Goal: Task Accomplishment & Management: Manage account settings

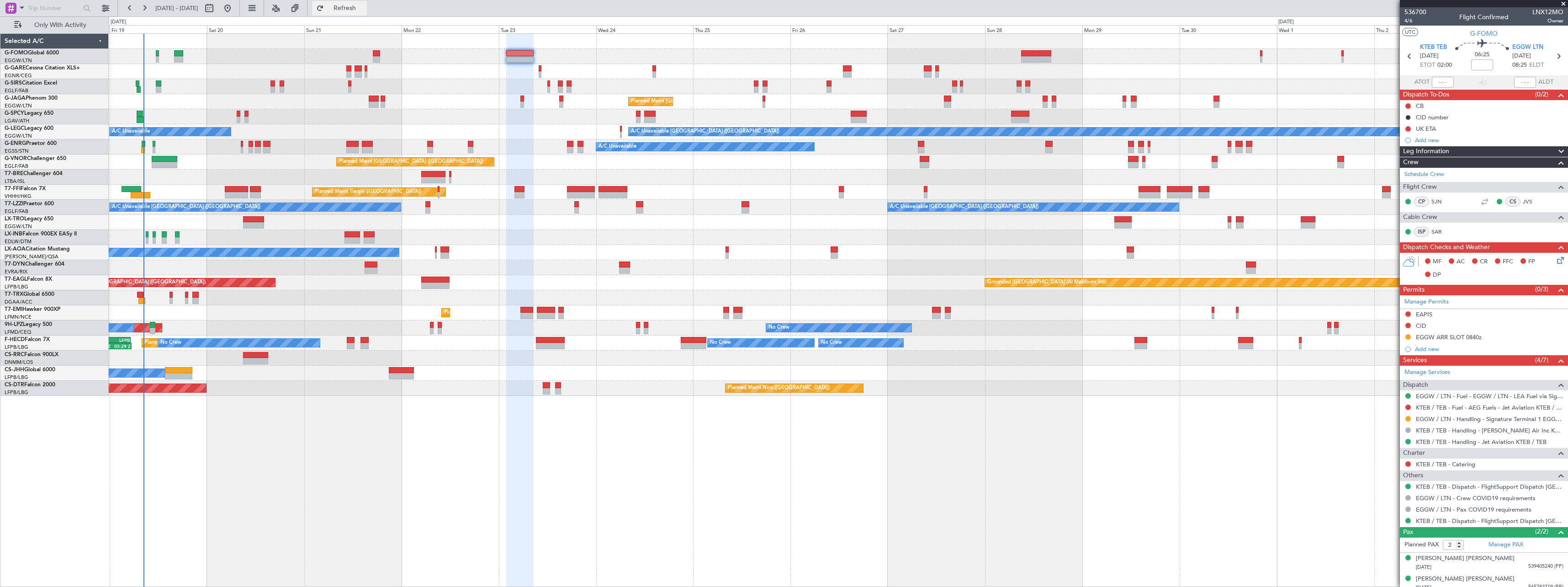
click at [364, 12] on span "Refresh" at bounding box center [345, 8] width 38 height 7
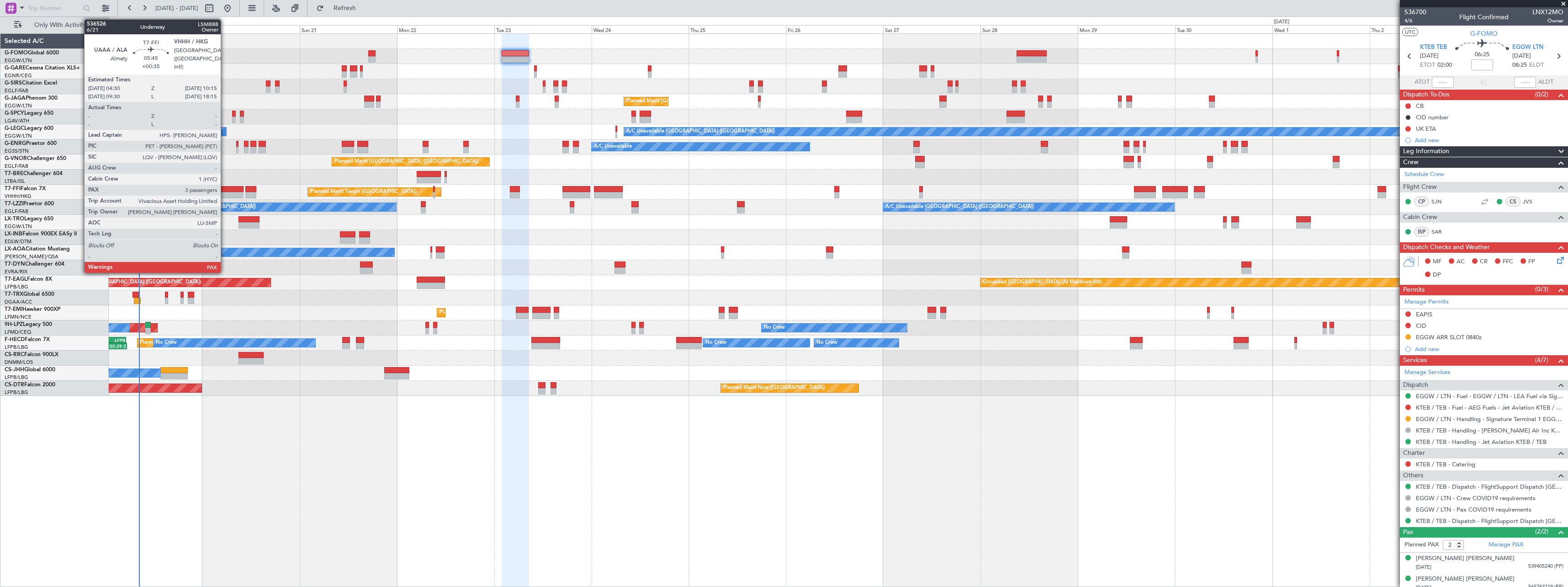
click at [225, 188] on div at bounding box center [232, 189] width 24 height 7
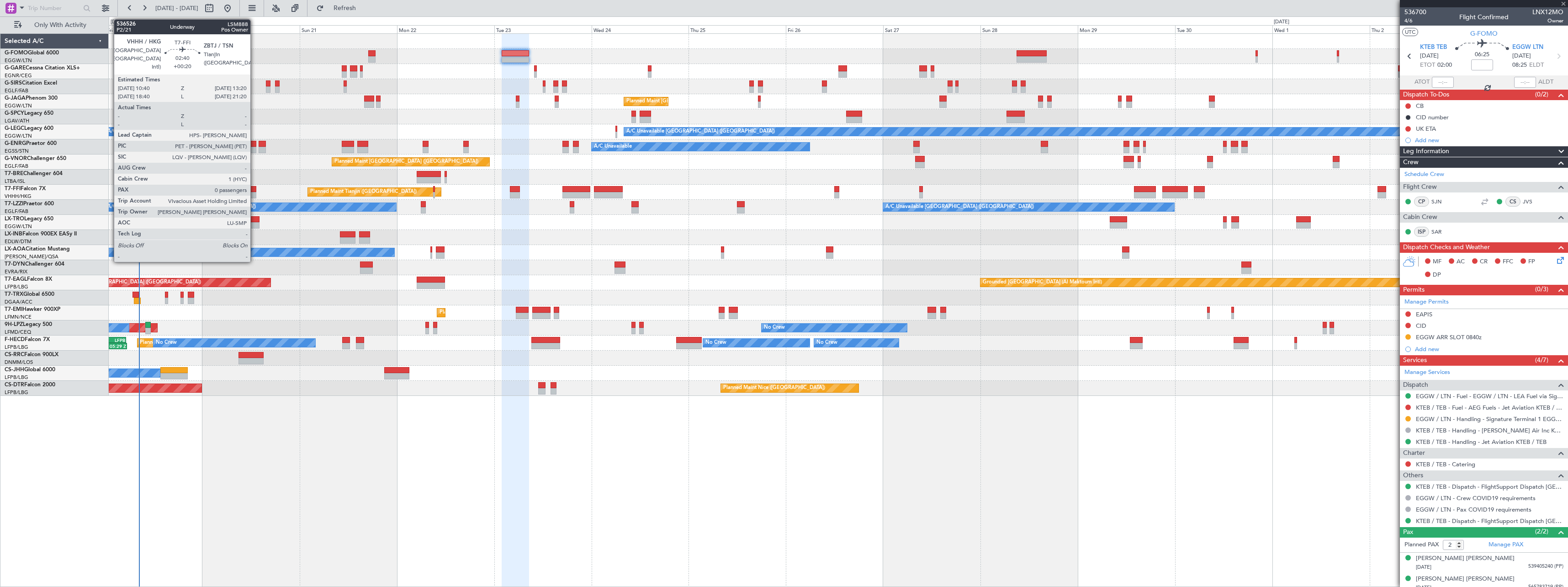
type input "+00:35"
type input "3"
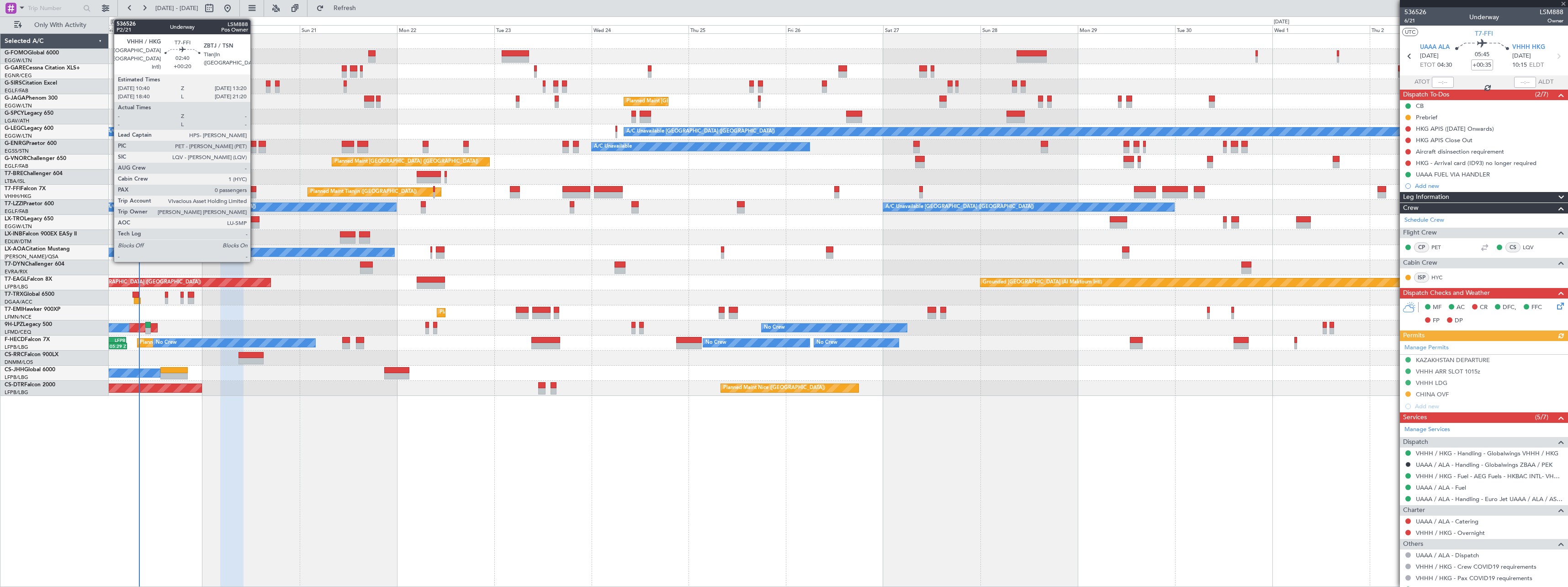
click at [254, 189] on div at bounding box center [251, 189] width 11 height 7
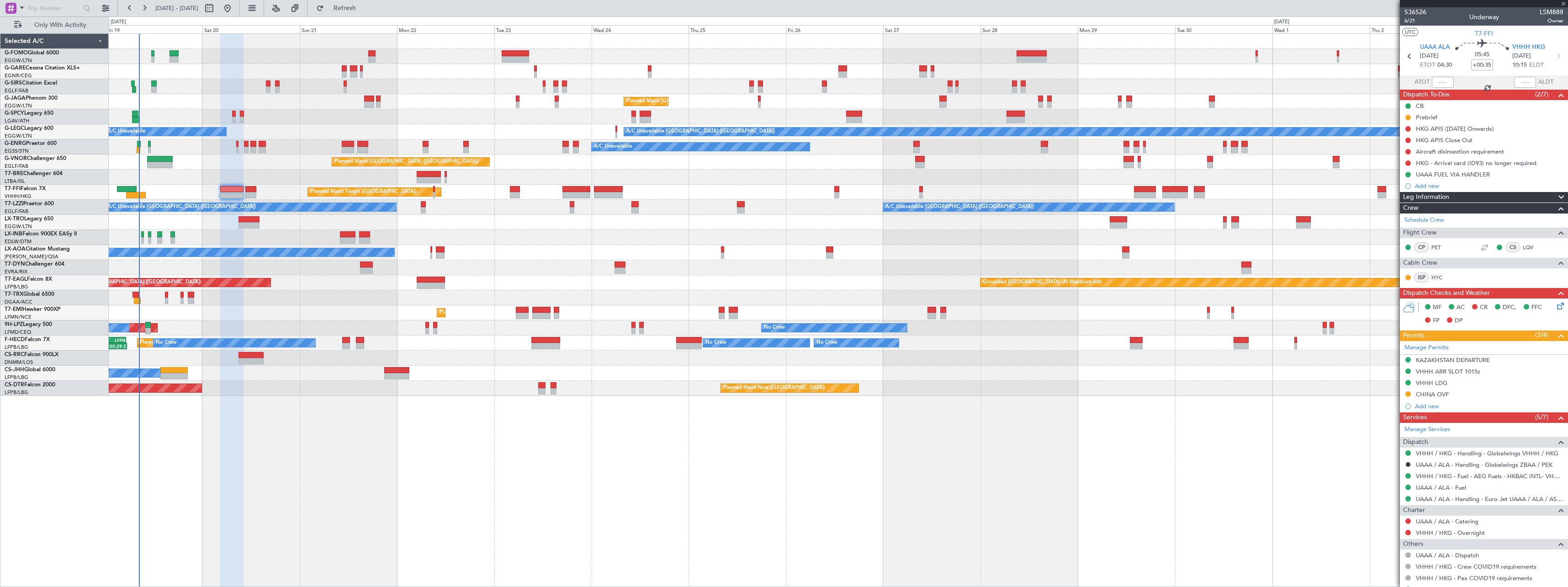
type input "+00:20"
type input "0"
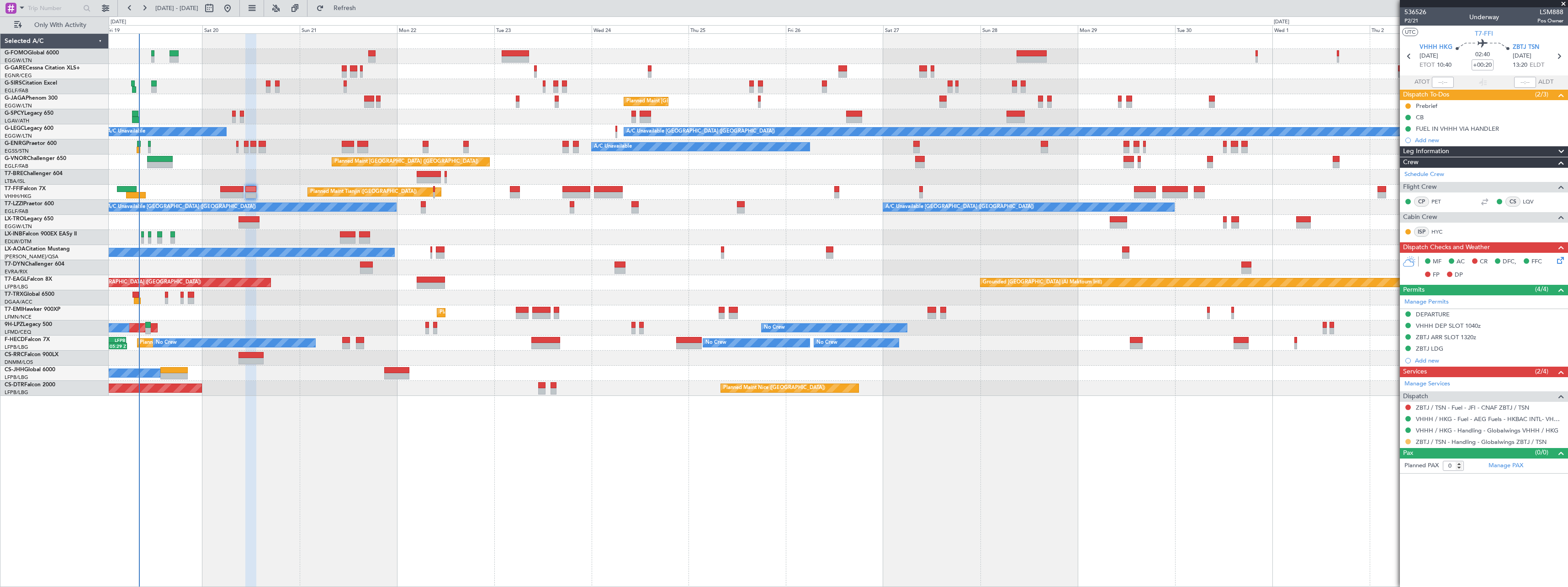
click at [1407, 441] on button at bounding box center [1408, 441] width 5 height 5
drag, startPoint x: 1386, startPoint y: 550, endPoint x: 1393, endPoint y: 550, distance: 7.0
click at [1386, 550] on span "Confirmed" at bounding box center [1382, 550] width 29 height 9
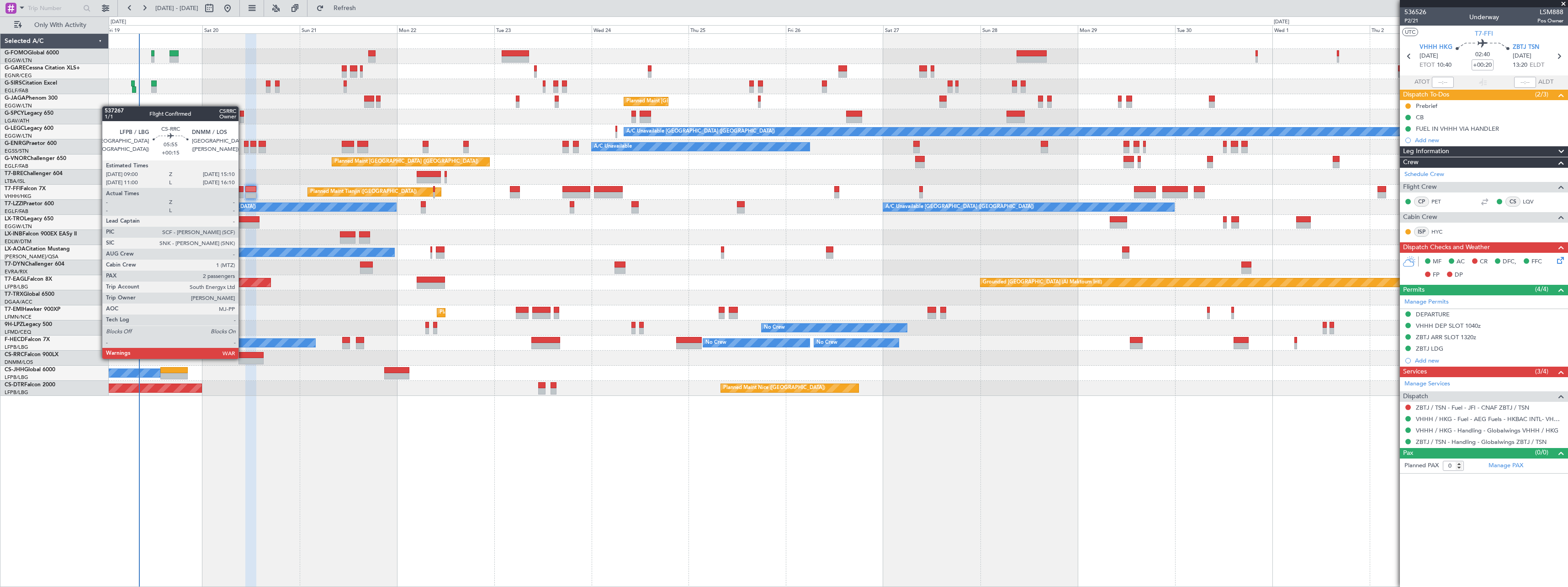
click at [243, 358] on div at bounding box center [251, 361] width 25 height 7
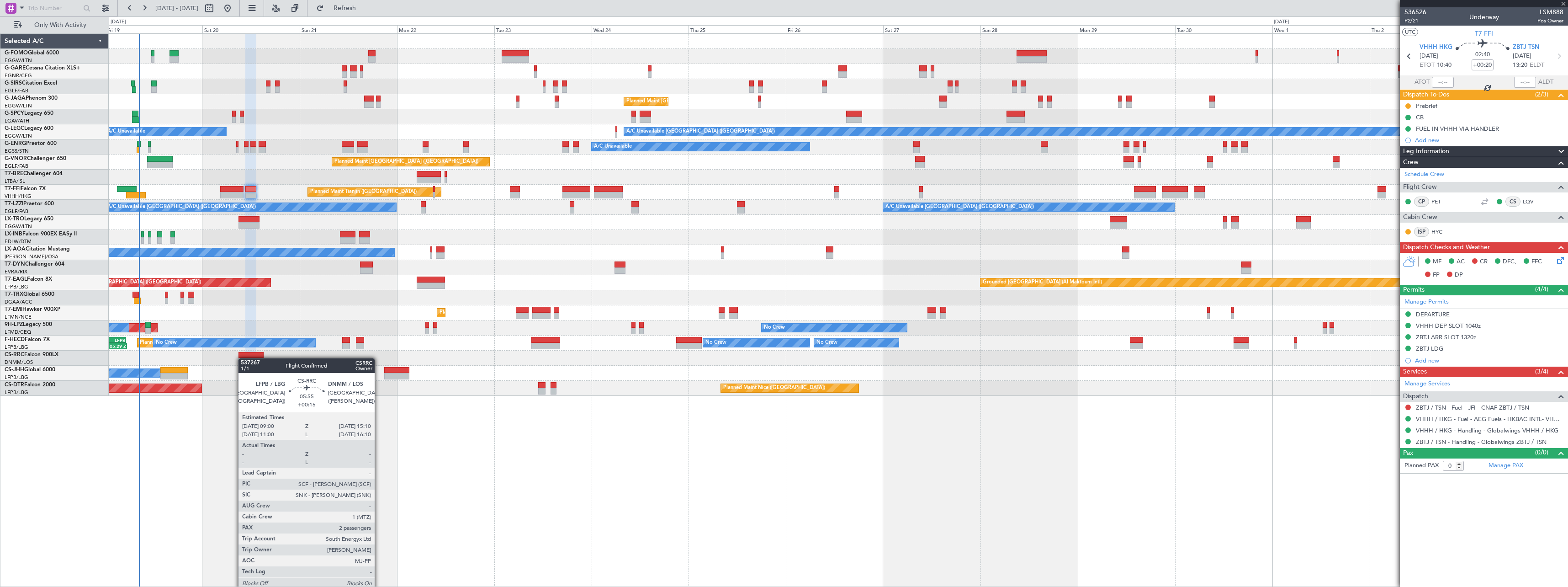
type input "+00:15"
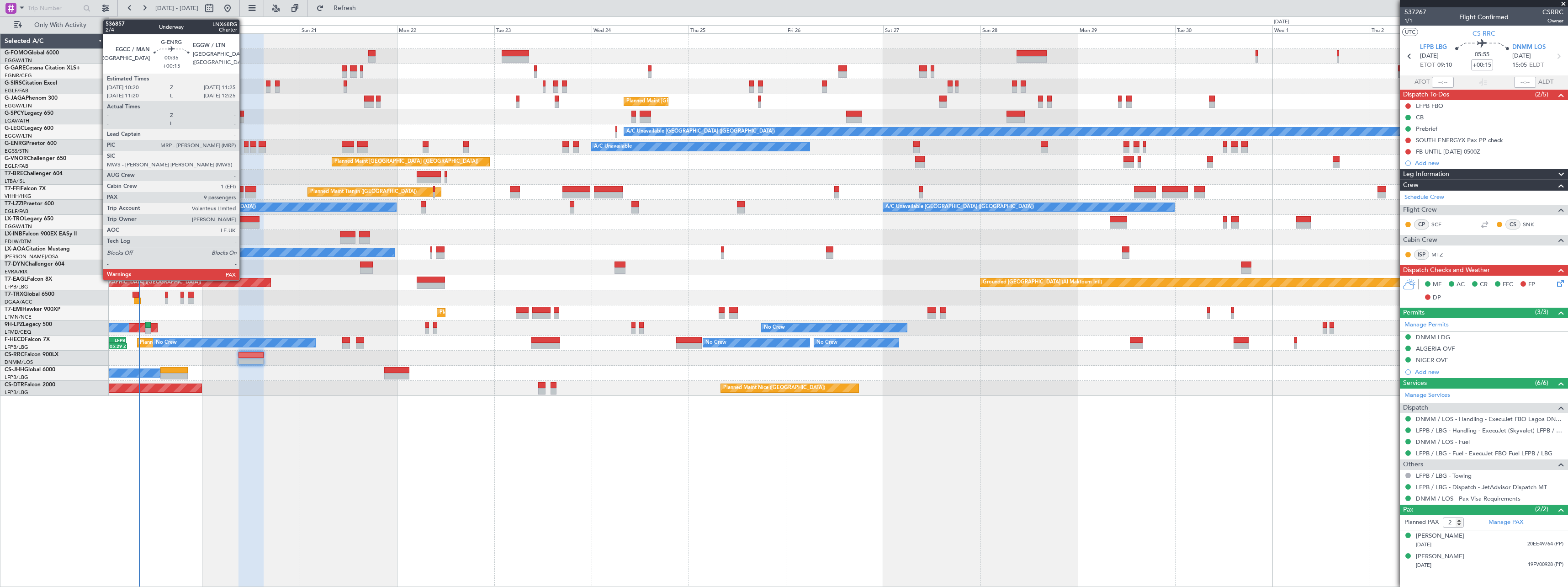
click at [244, 146] on div at bounding box center [247, 144] width 5 height 7
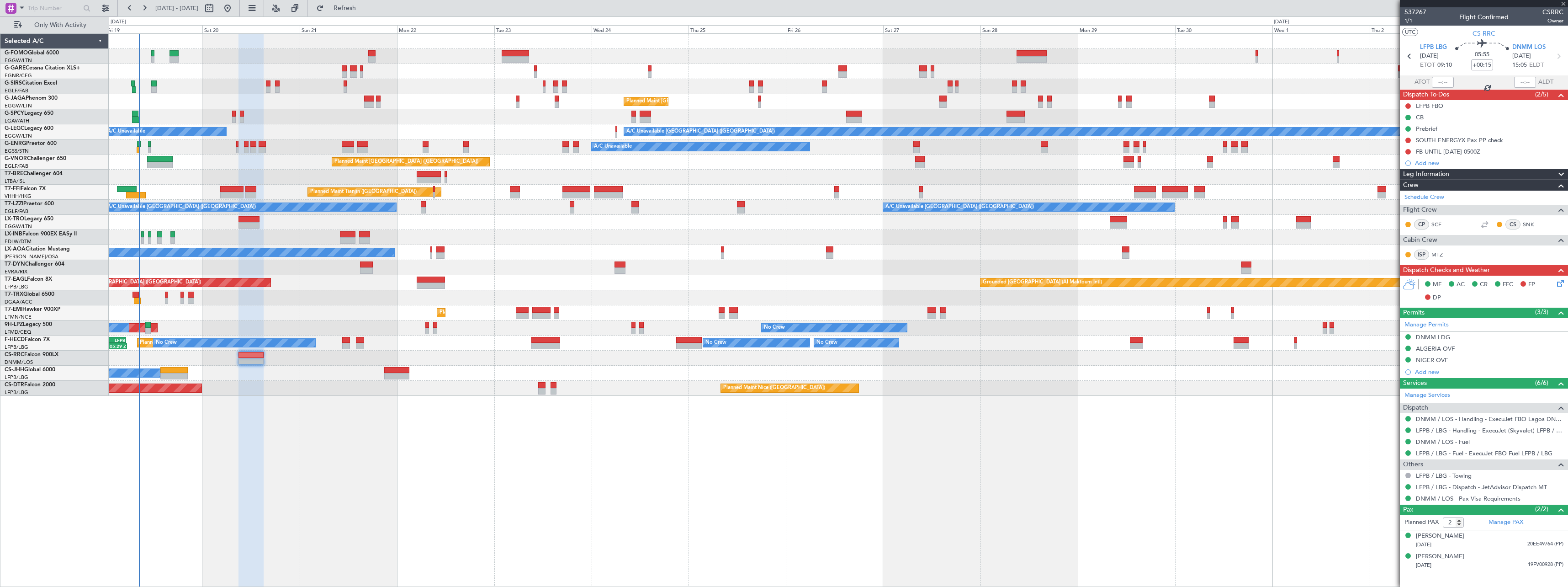
type input "9"
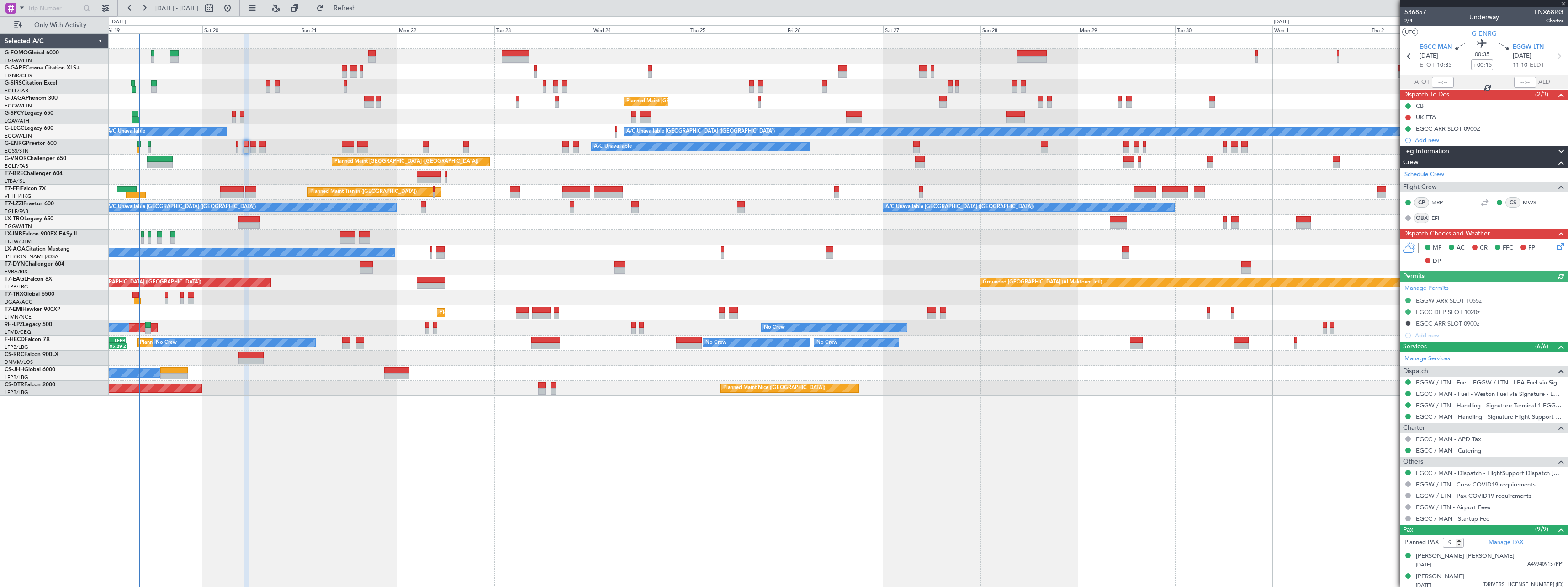
scroll to position [148, 0]
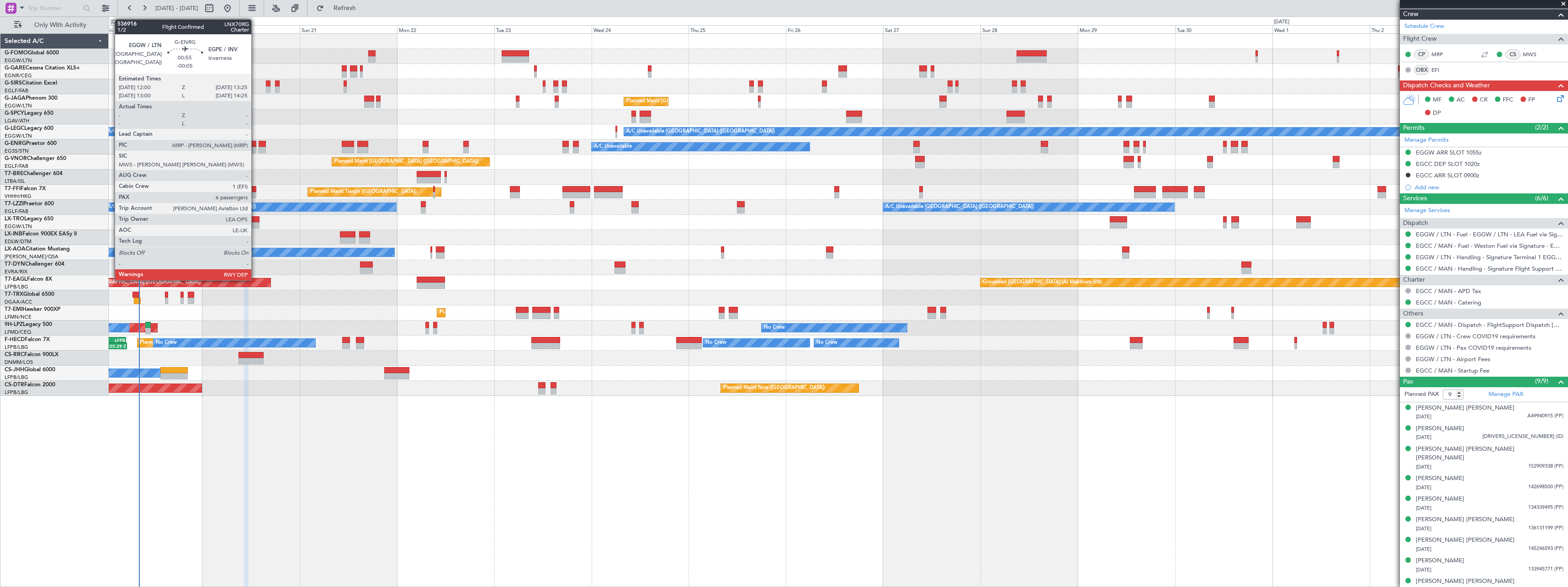
click at [256, 144] on div at bounding box center [253, 144] width 6 height 7
type input "-00:05"
type input "6"
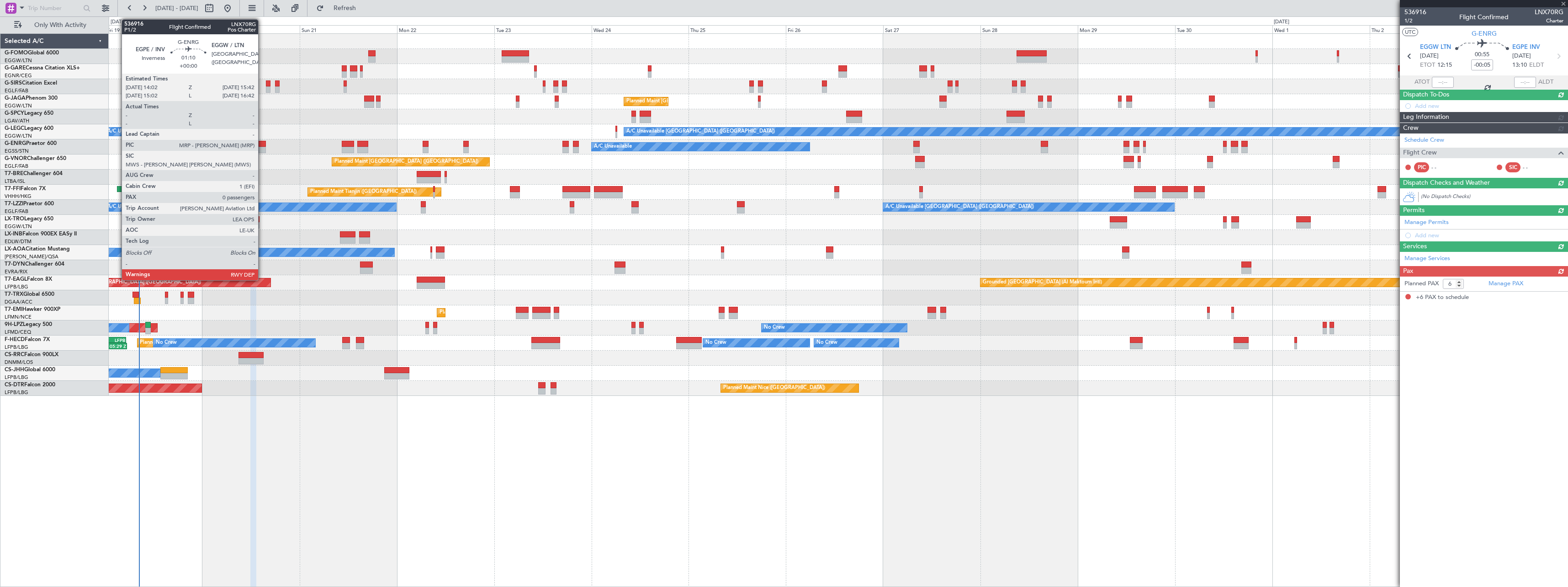
scroll to position [0, 0]
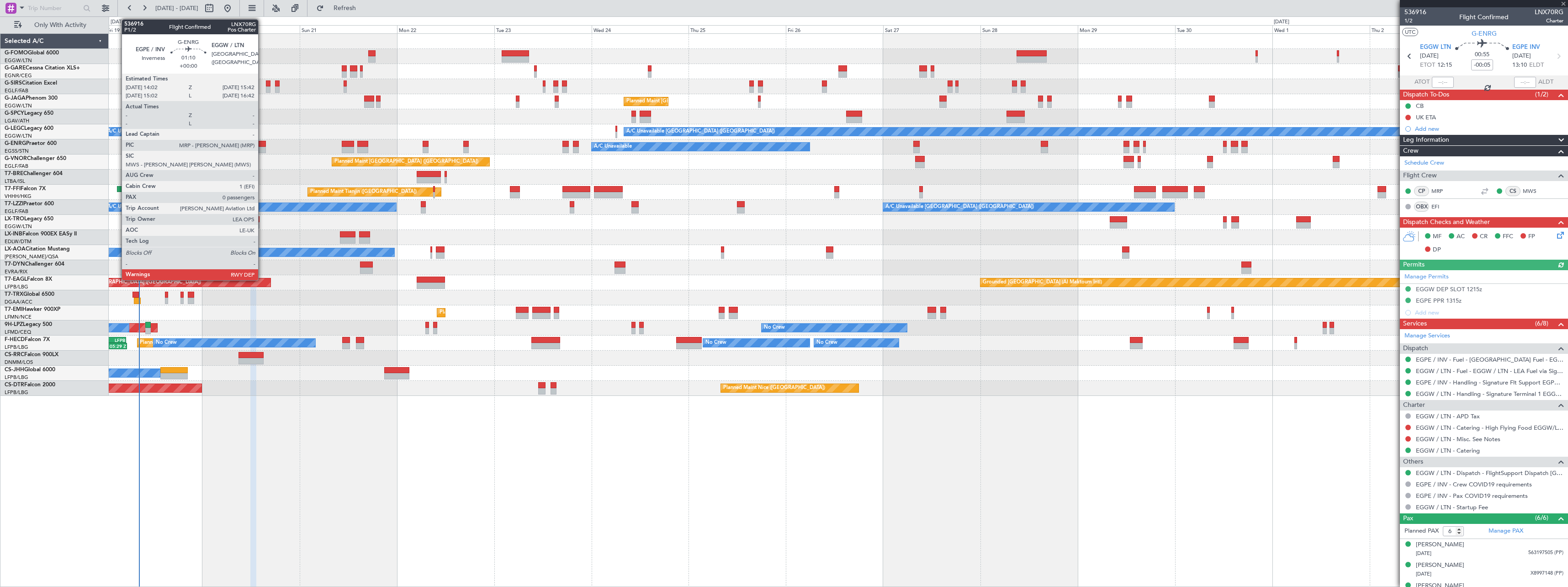
click at [262, 143] on div at bounding box center [262, 144] width 7 height 7
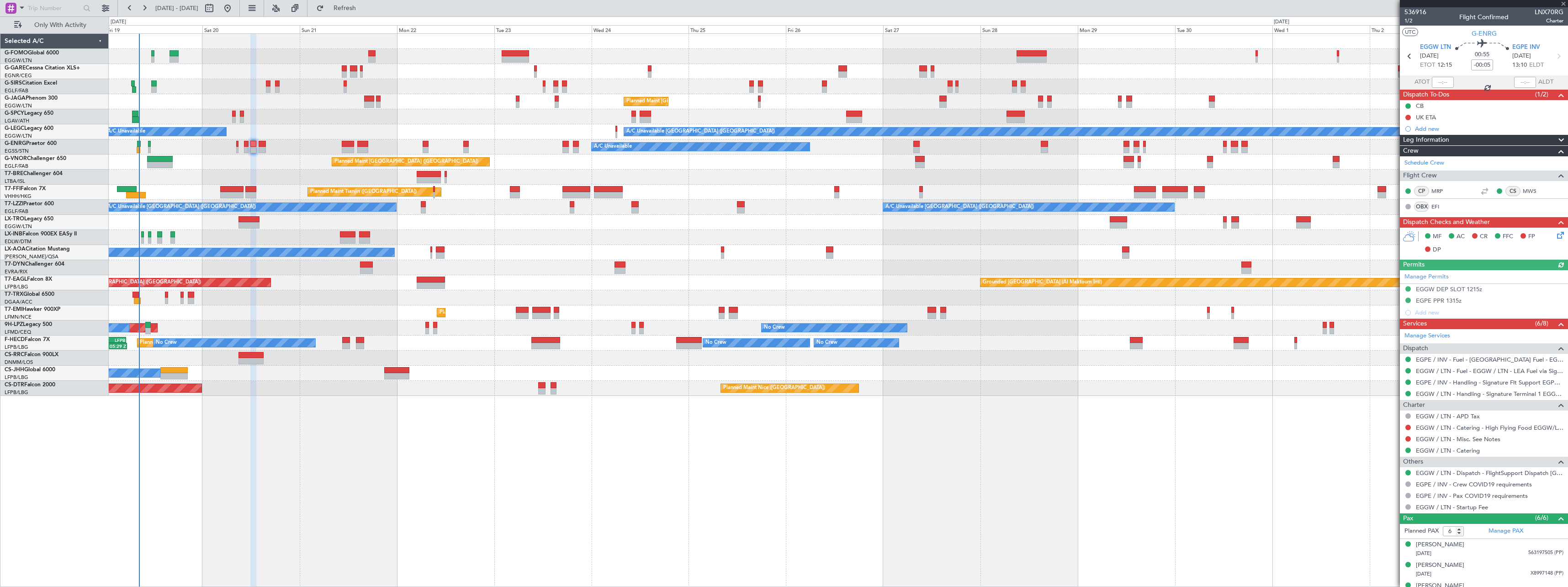
type input "0"
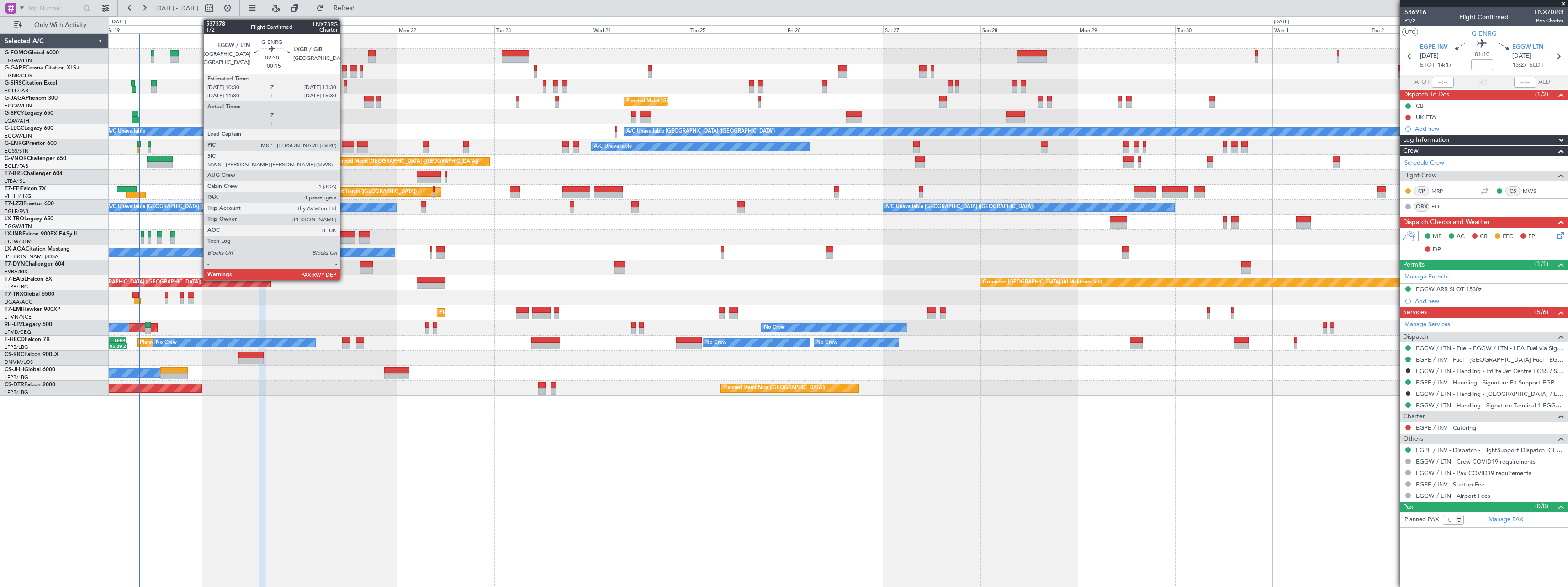
click at [344, 144] on div at bounding box center [348, 144] width 12 height 7
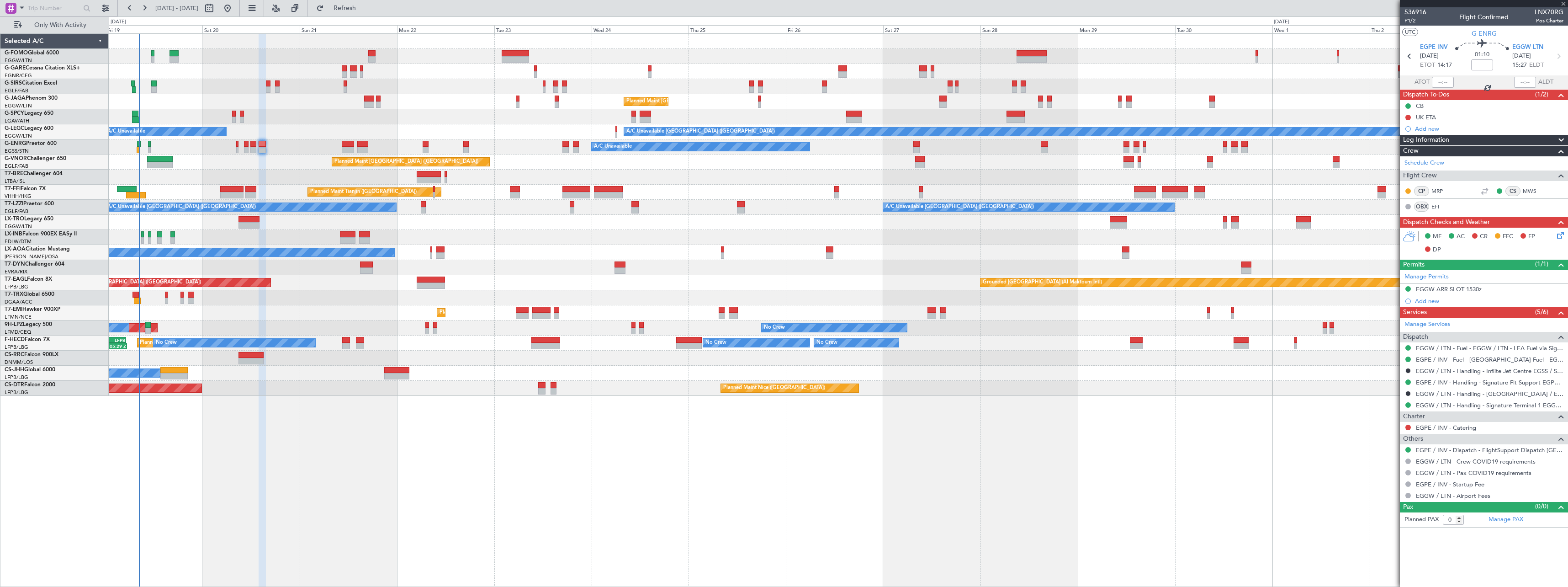
type input "+00:15"
type input "4"
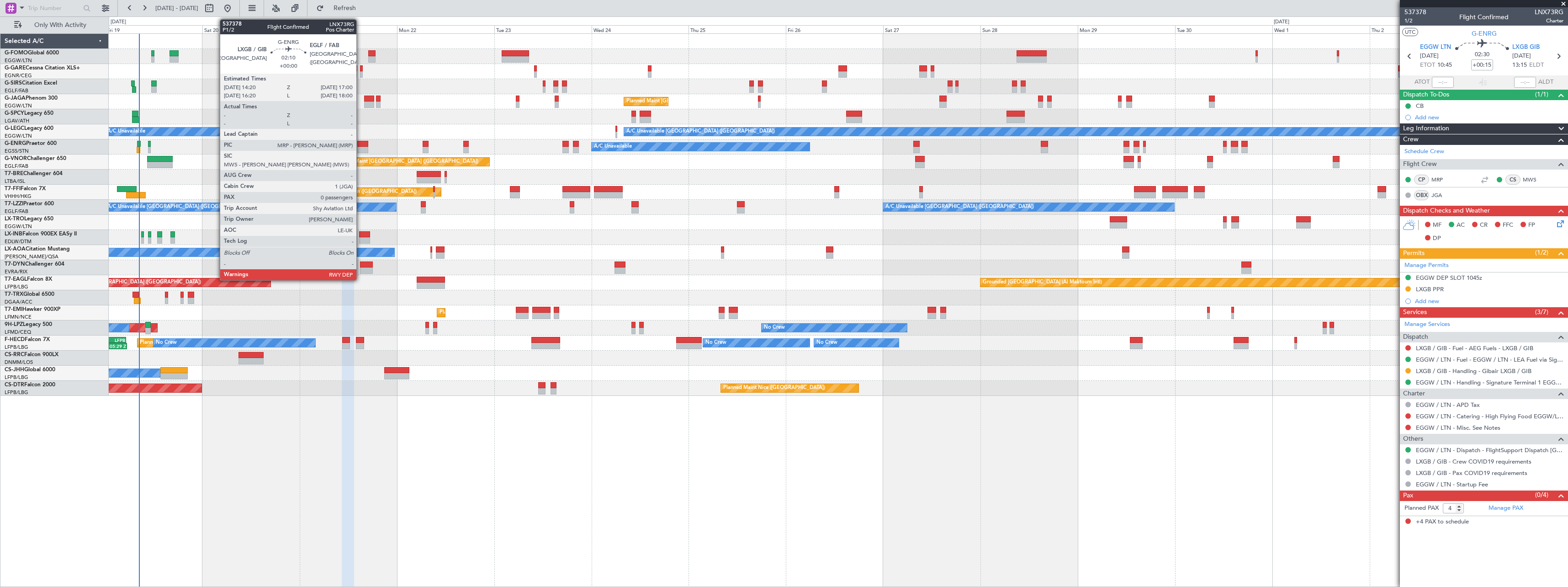
click at [360, 146] on div at bounding box center [363, 144] width 11 height 7
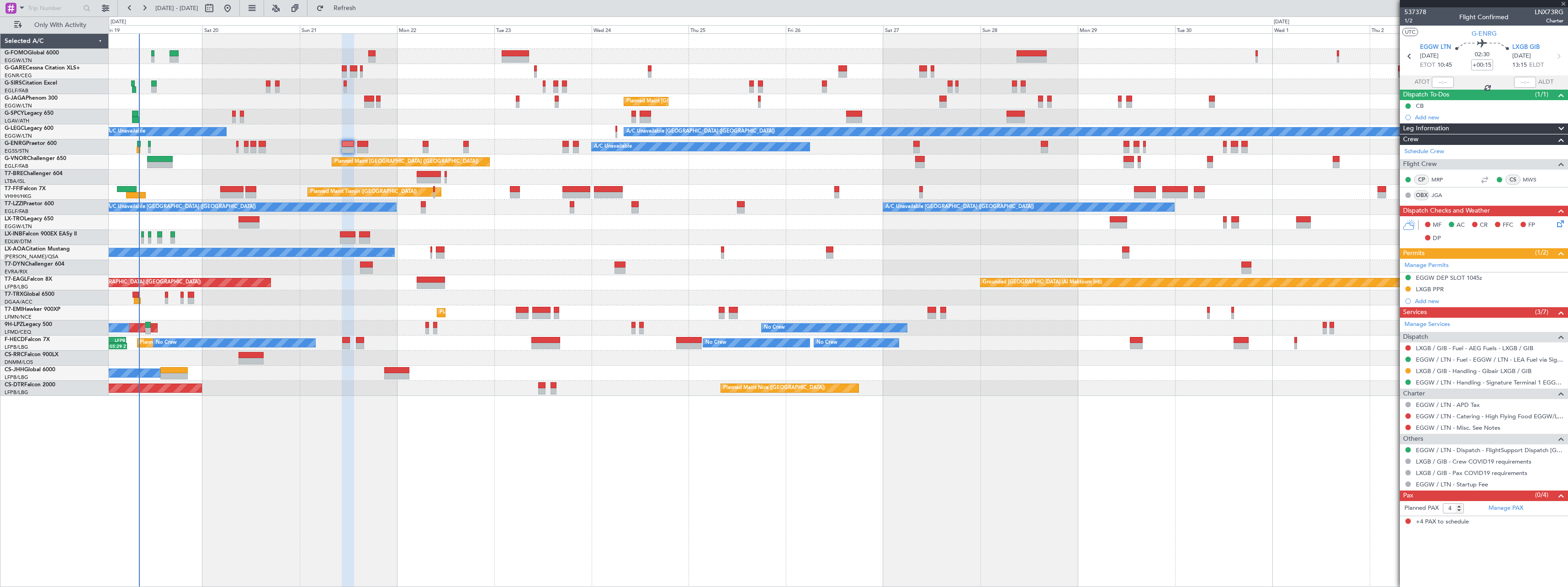
type input "0"
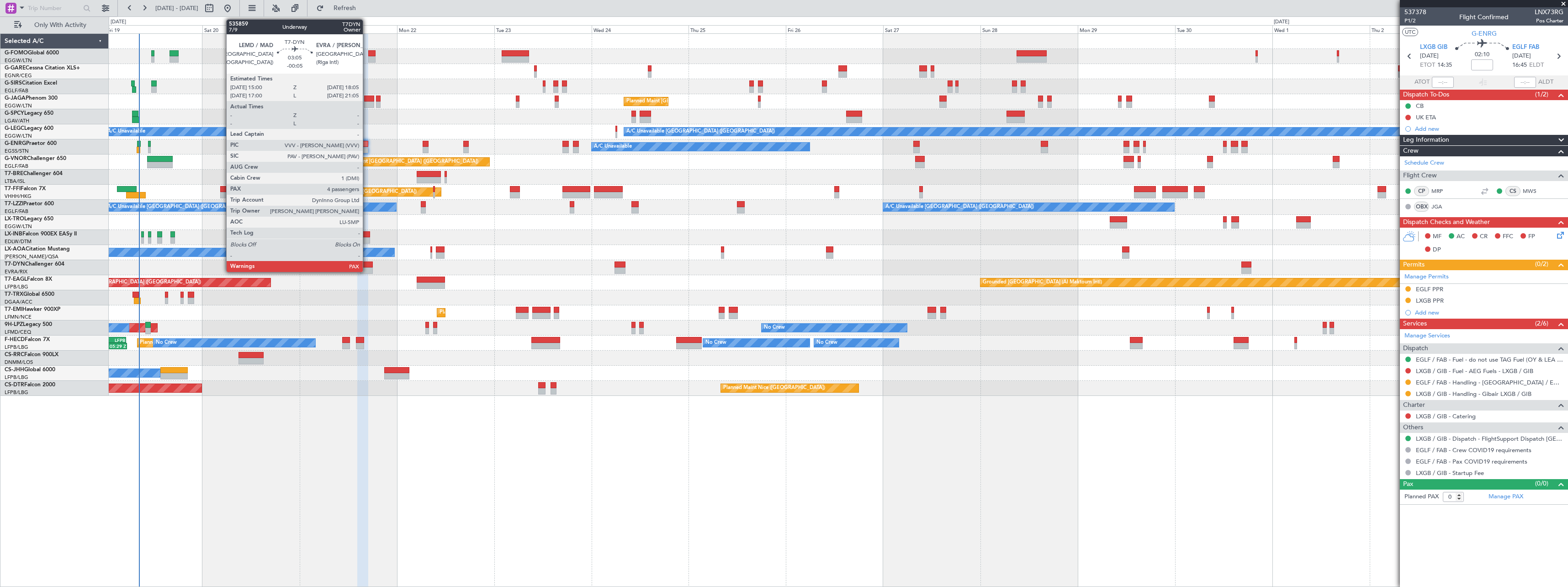
click at [367, 269] on div at bounding box center [366, 270] width 13 height 7
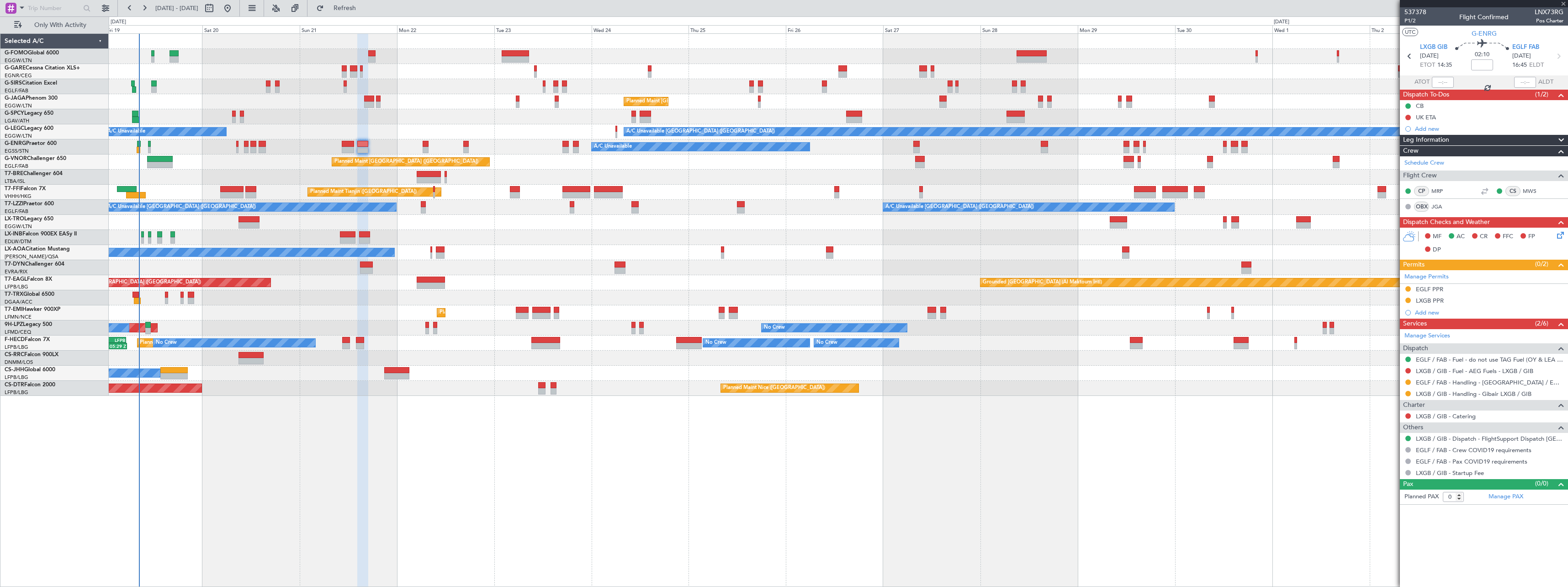
type input "-00:05"
type input "4"
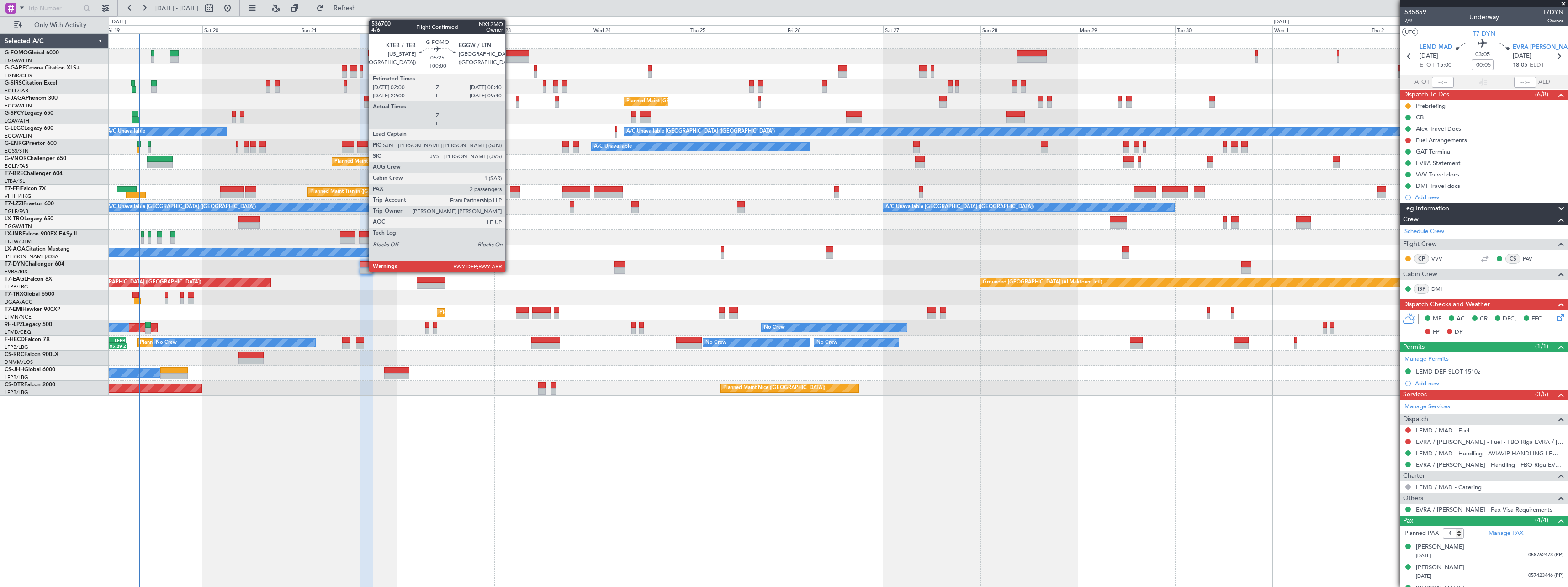
click at [509, 57] on div at bounding box center [515, 59] width 27 height 7
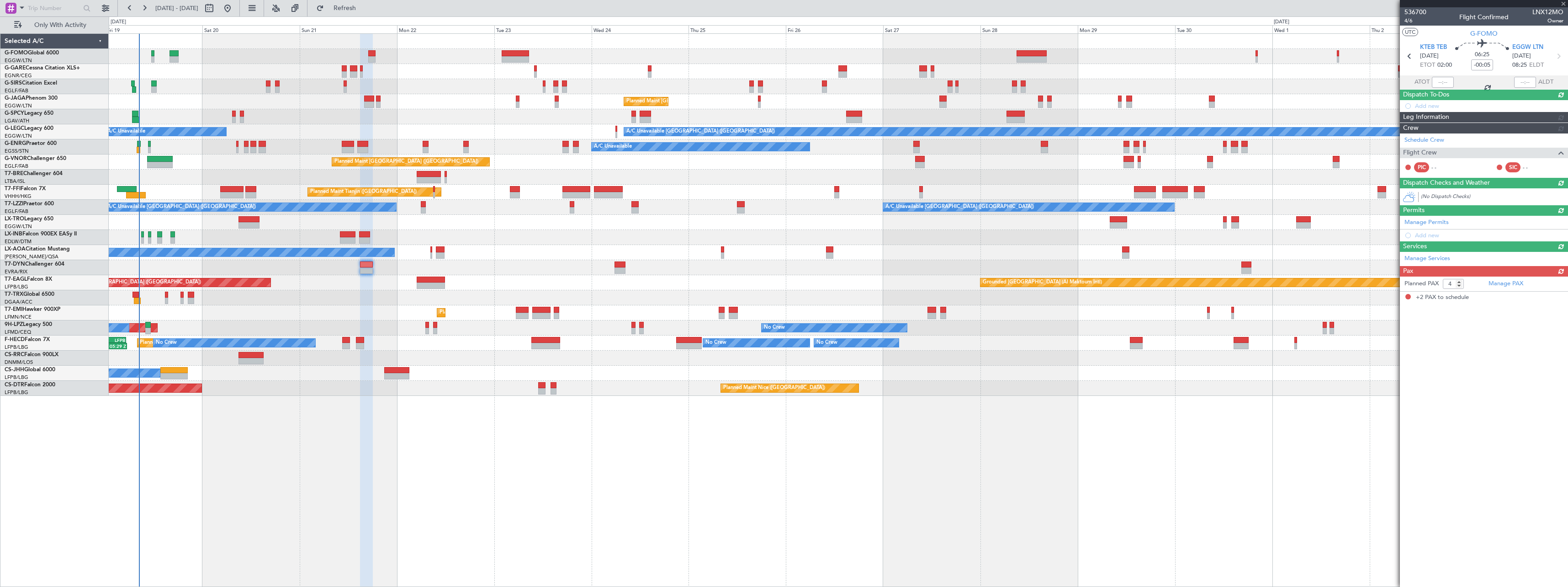
type input "2"
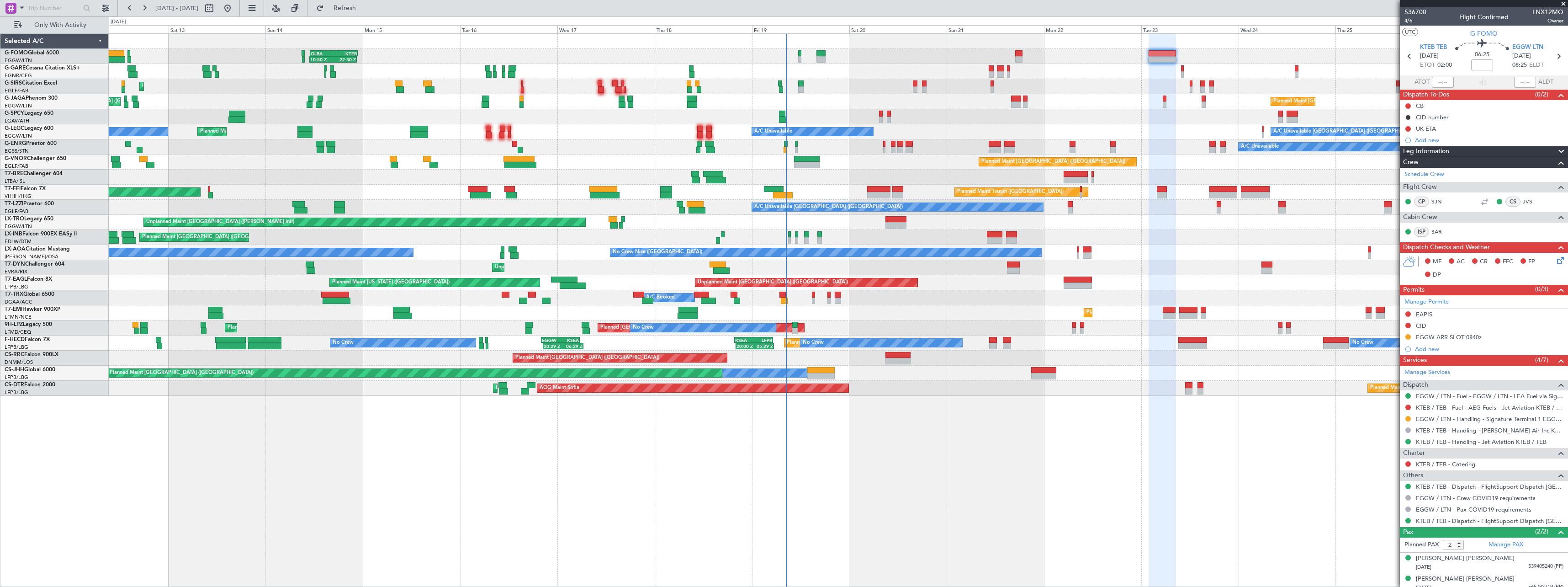
click at [1079, 93] on div "OLBA 11:00 Z KTEB 22:45 Z 10:50 Z 22:30 Z Planned Maint London (Luton) Planned …" at bounding box center [838, 215] width 1459 height 362
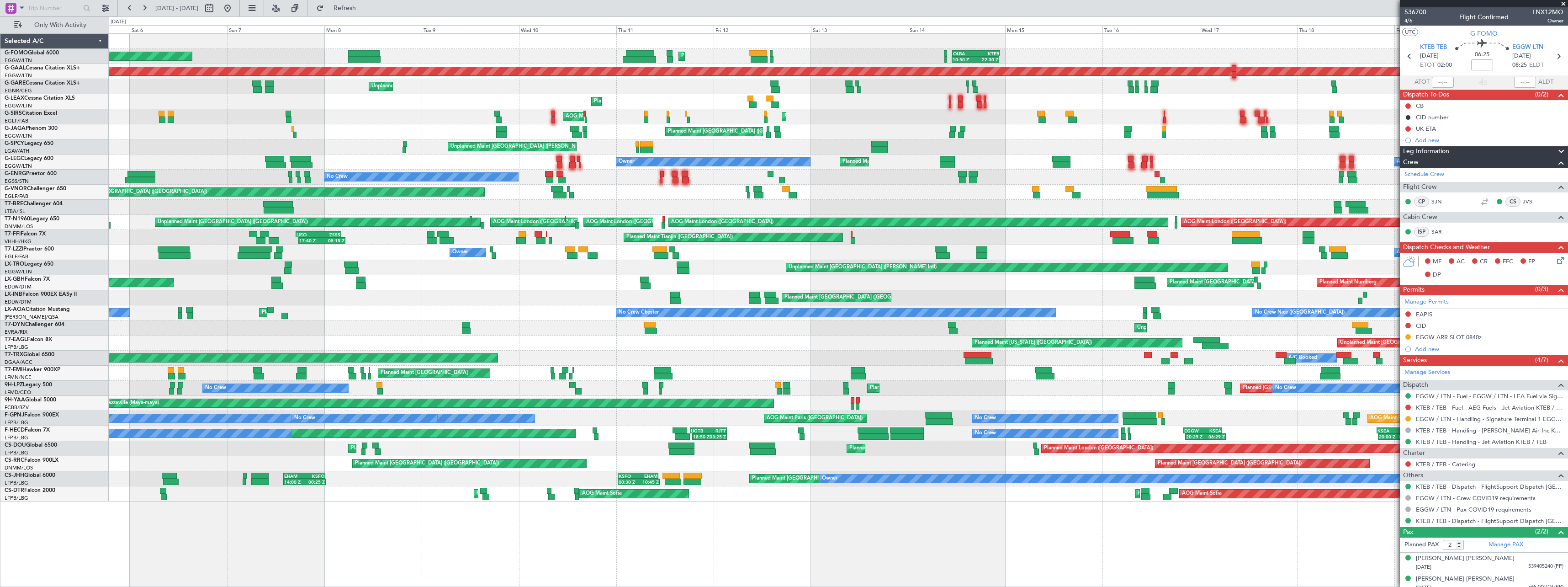
click at [629, 100] on div "Planned Maint London (Luton) Owner" at bounding box center [838, 102] width 1459 height 15
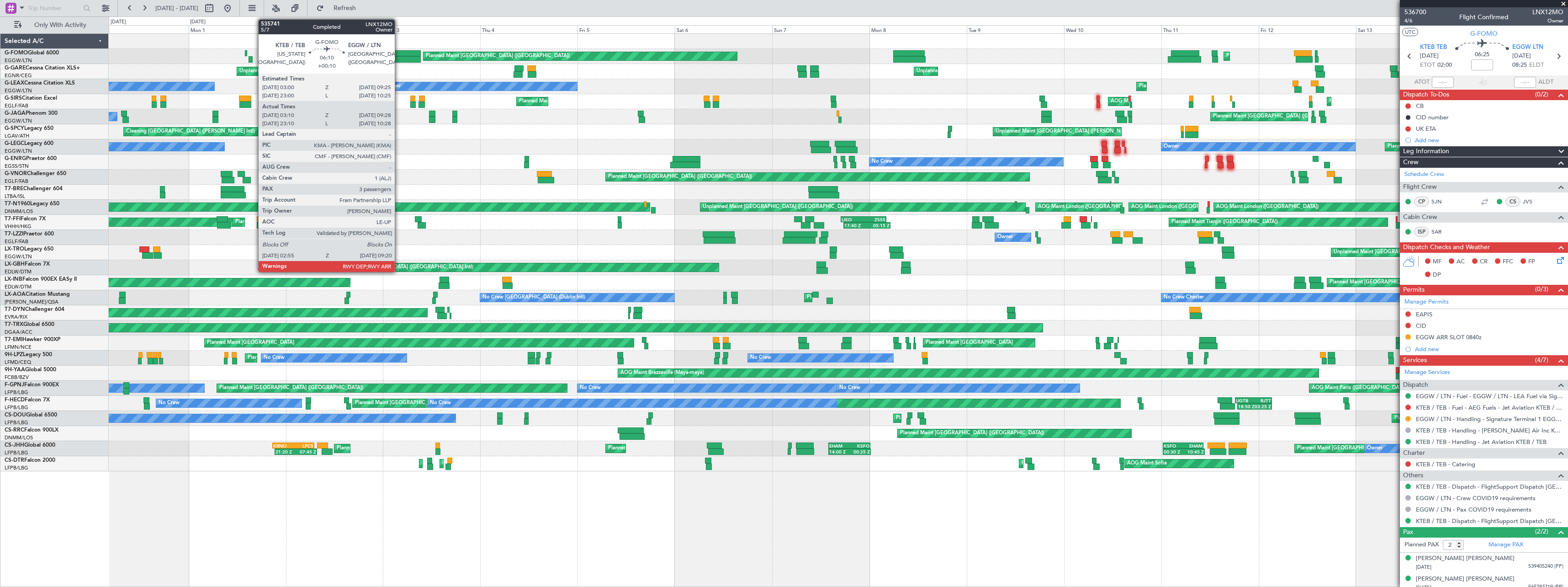
click at [399, 54] on div at bounding box center [408, 54] width 26 height 7
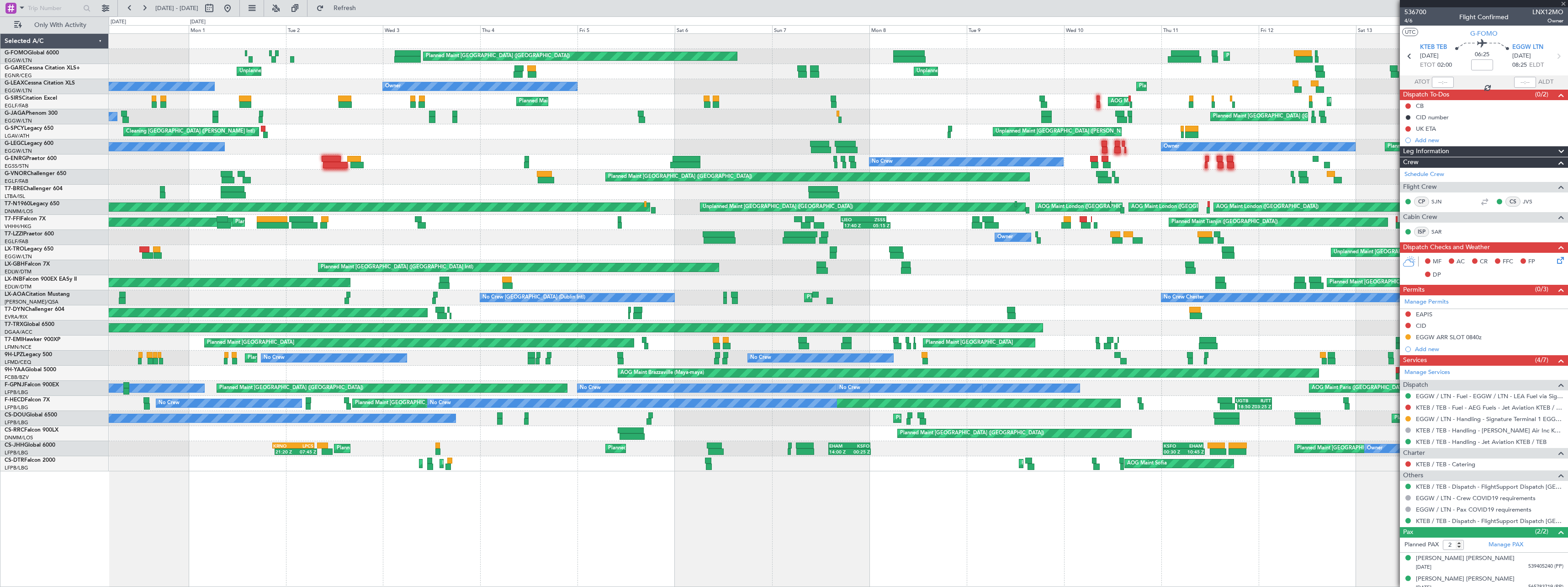
type input "+00:10"
type input "03:10"
type input "09:13"
type input "3"
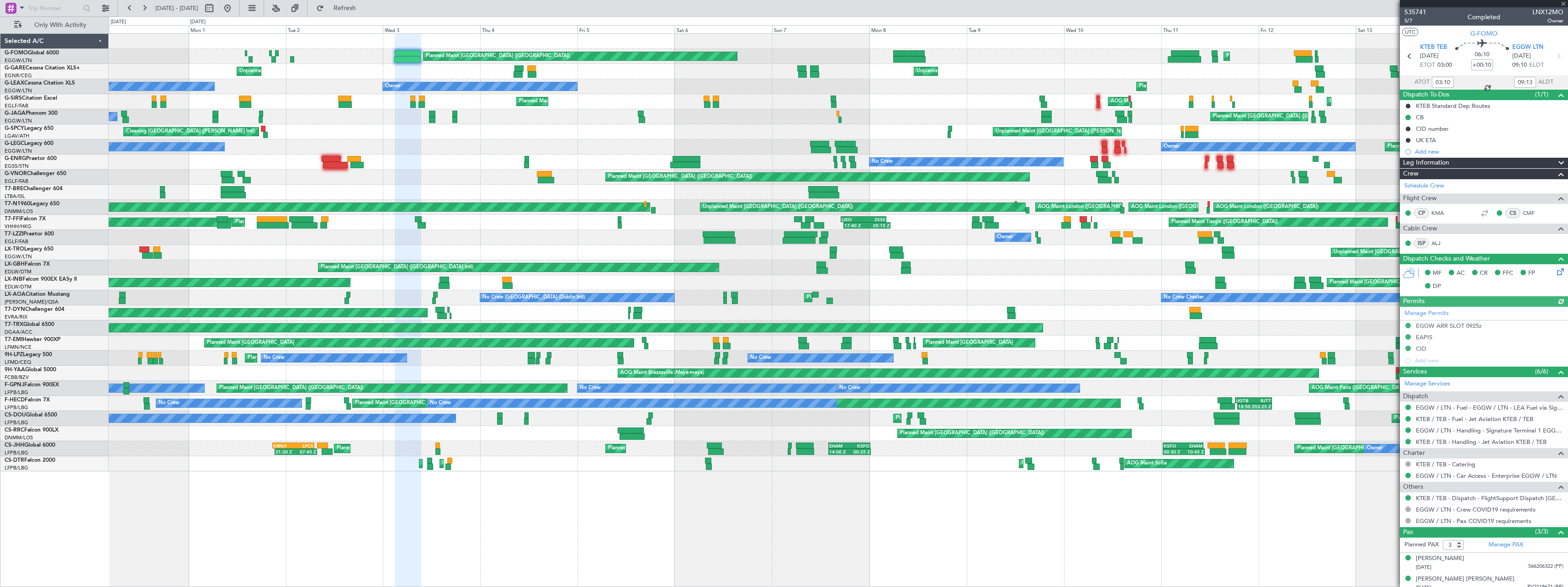
click at [1451, 163] on div "Leg Information" at bounding box center [1484, 163] width 168 height 10
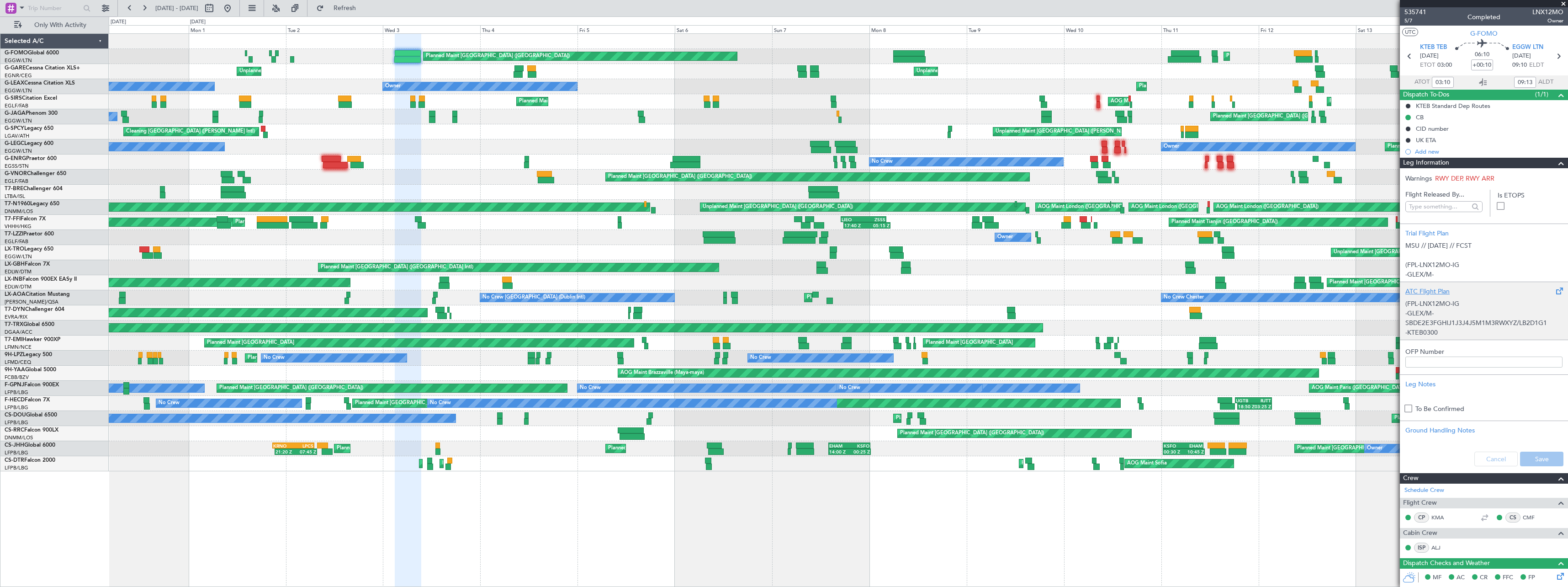
click at [1435, 311] on p "-GLEX/M-SBDE2E3FGHIJ1J3J4J5M1M3RWXYZ/LB2D1G1" at bounding box center [1484, 318] width 157 height 19
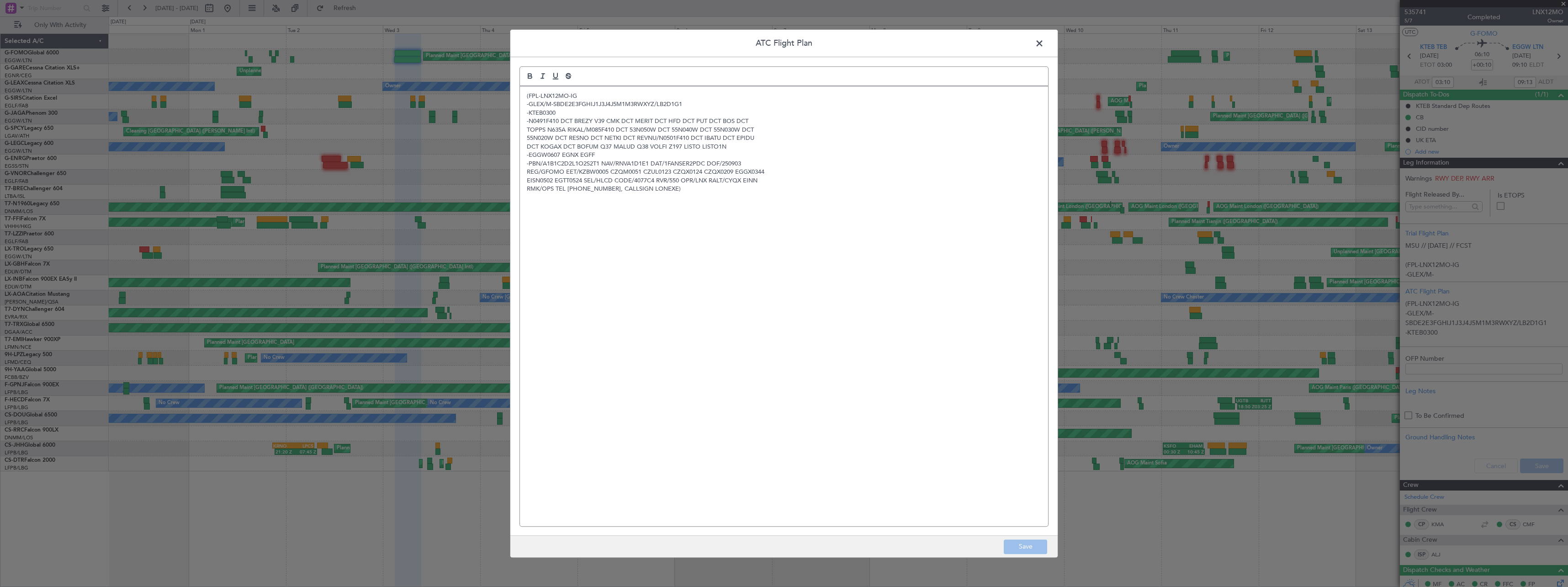
click at [1044, 45] on span at bounding box center [1044, 46] width 0 height 18
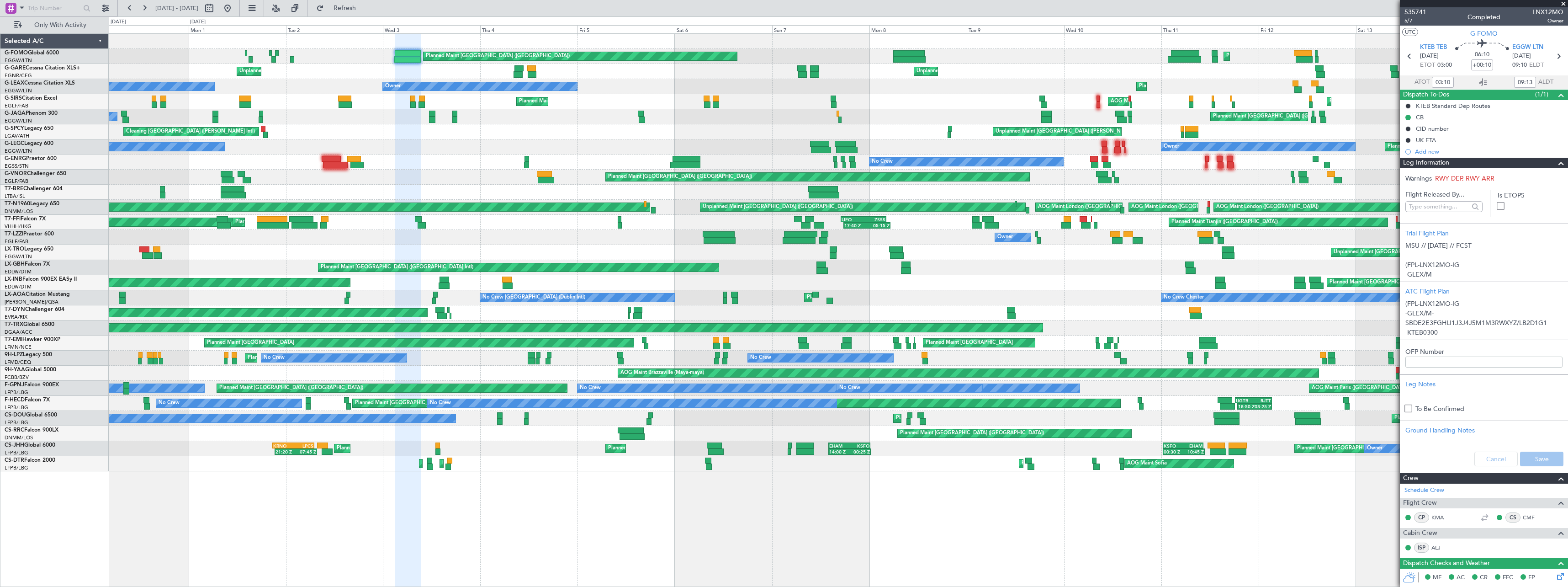
click at [146, 74] on div "Planned Maint London (Luton) Planned Maint London (Luton) 10:50 Z 22:30 Z OLBA …" at bounding box center [838, 253] width 1459 height 437
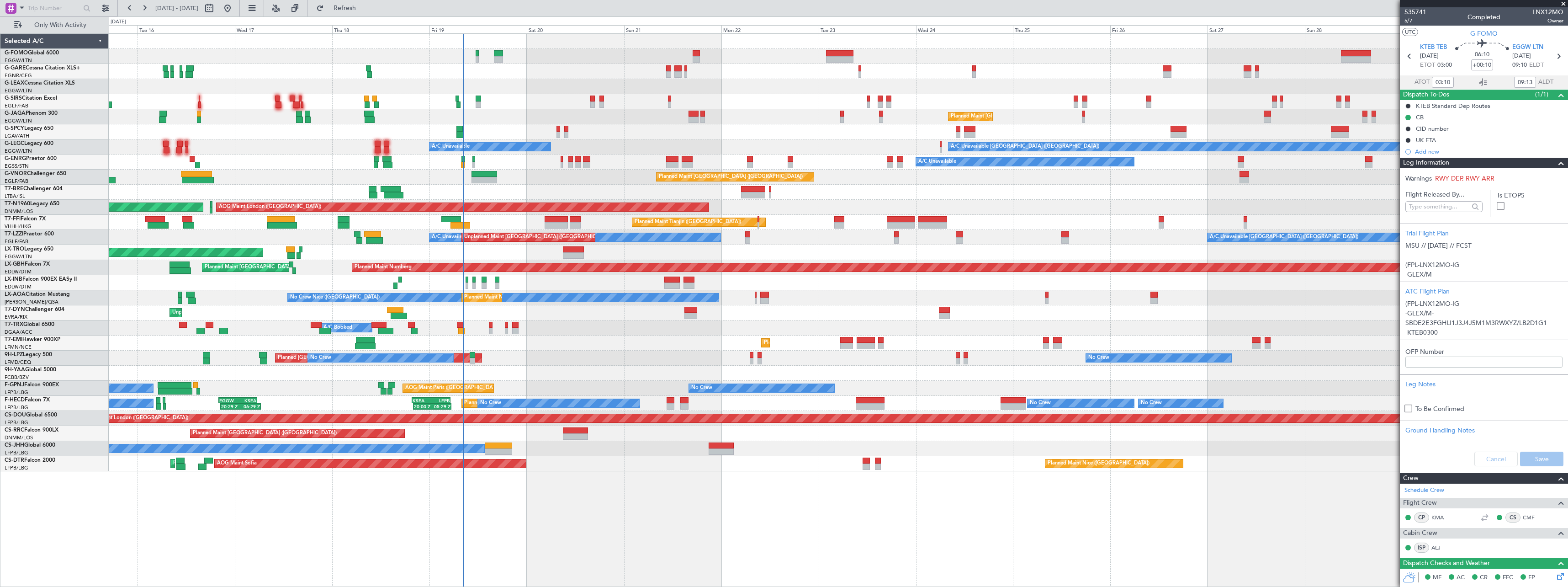
click at [252, 109] on div "Planned Maint London (Luton) Planned Maint London (Luton)" at bounding box center [838, 116] width 1459 height 15
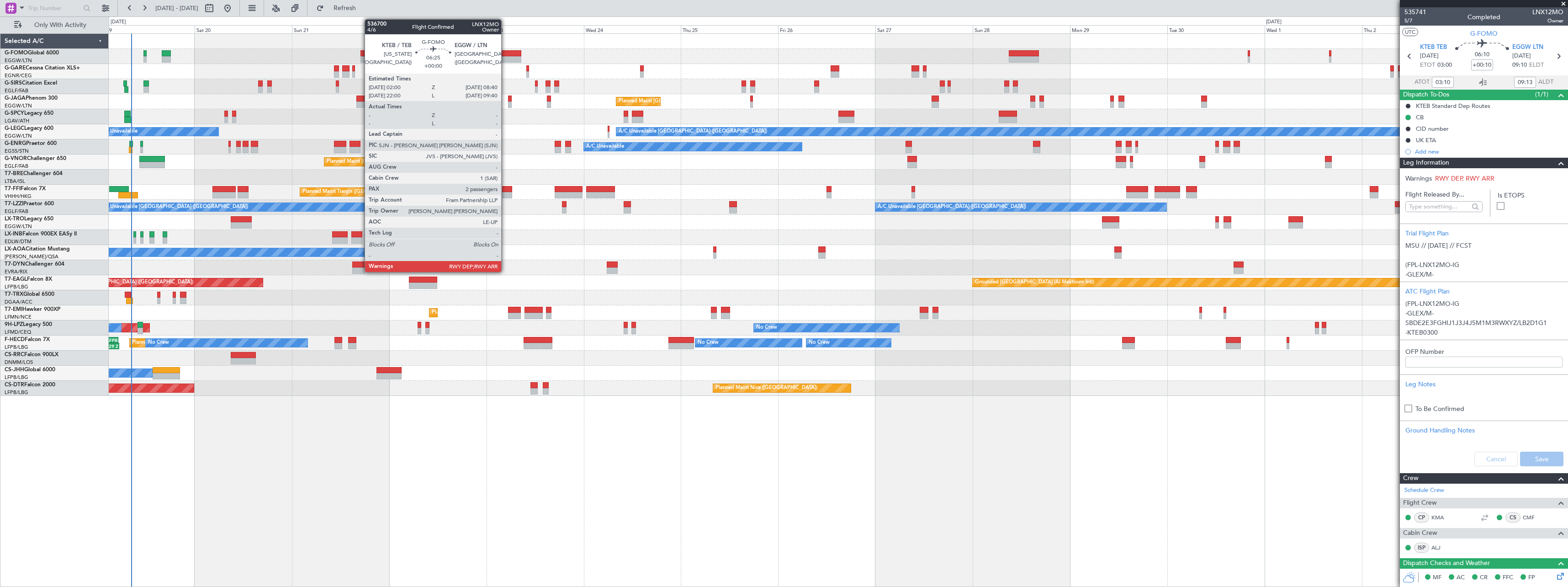
click at [505, 54] on div at bounding box center [507, 54] width 27 height 7
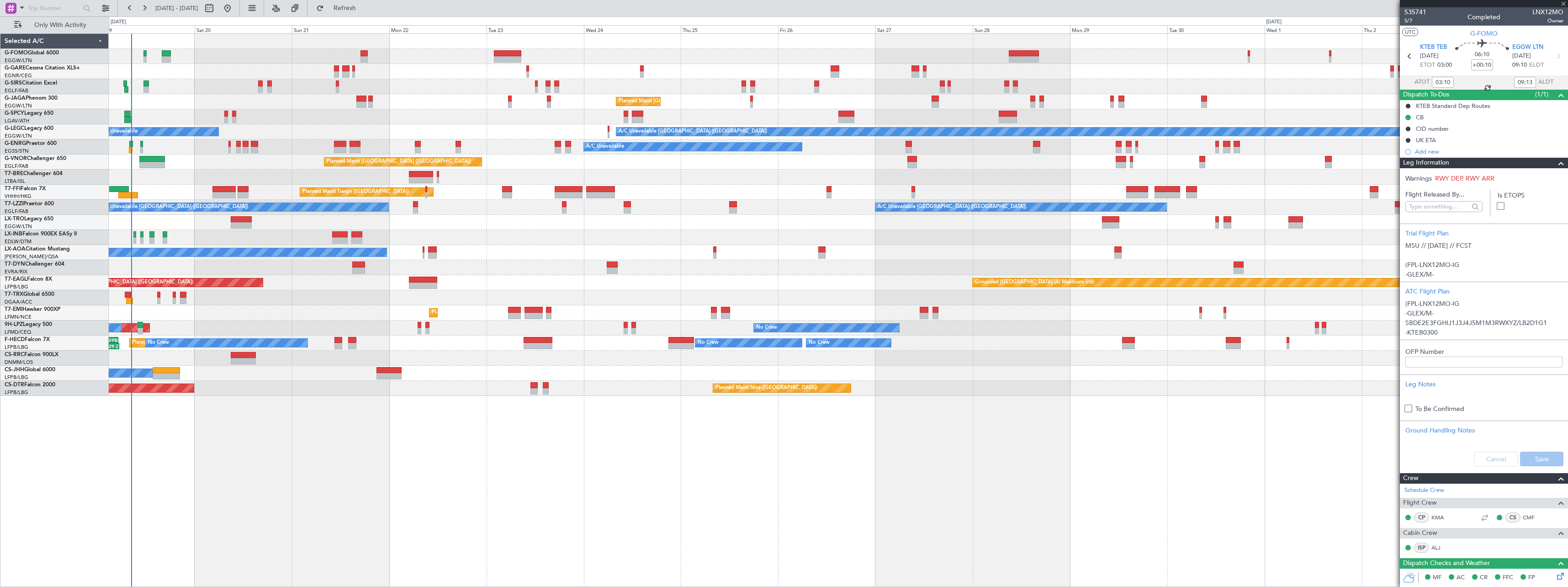
type input "2"
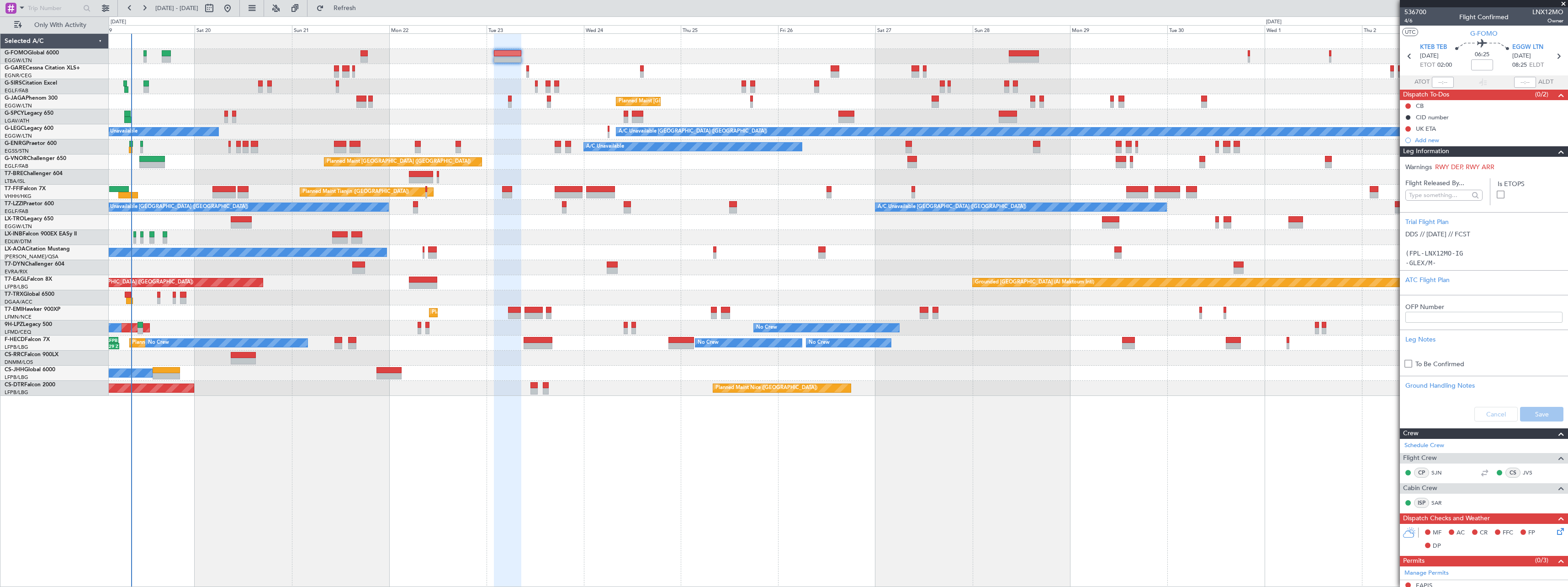
click at [1458, 152] on div "Leg Information" at bounding box center [1484, 151] width 168 height 10
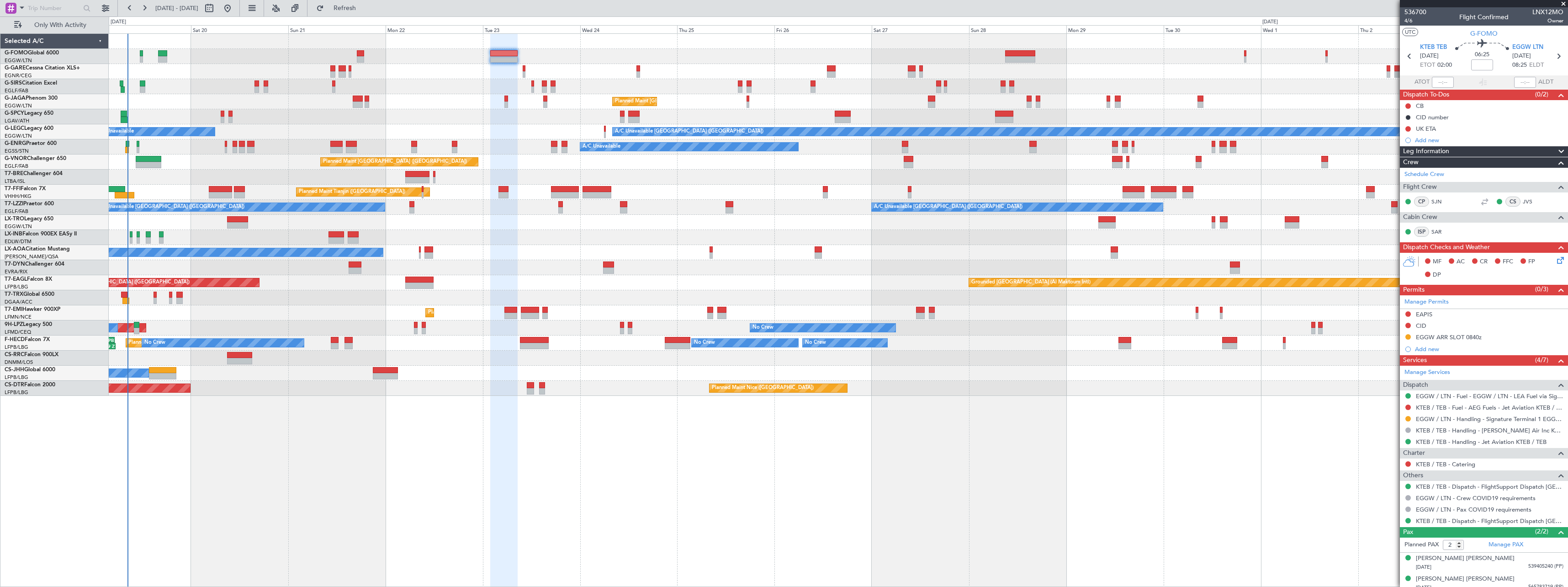
click at [278, 116] on div at bounding box center [838, 116] width 1459 height 15
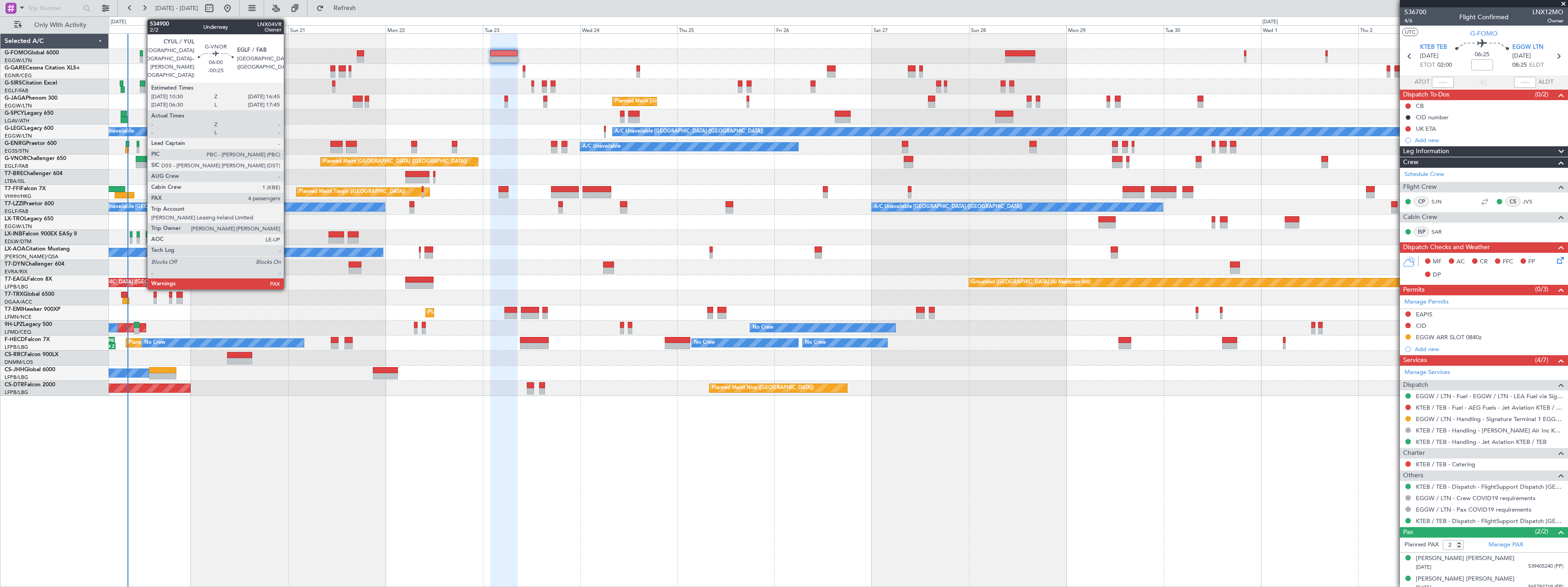
click at [142, 161] on div at bounding box center [149, 159] width 26 height 7
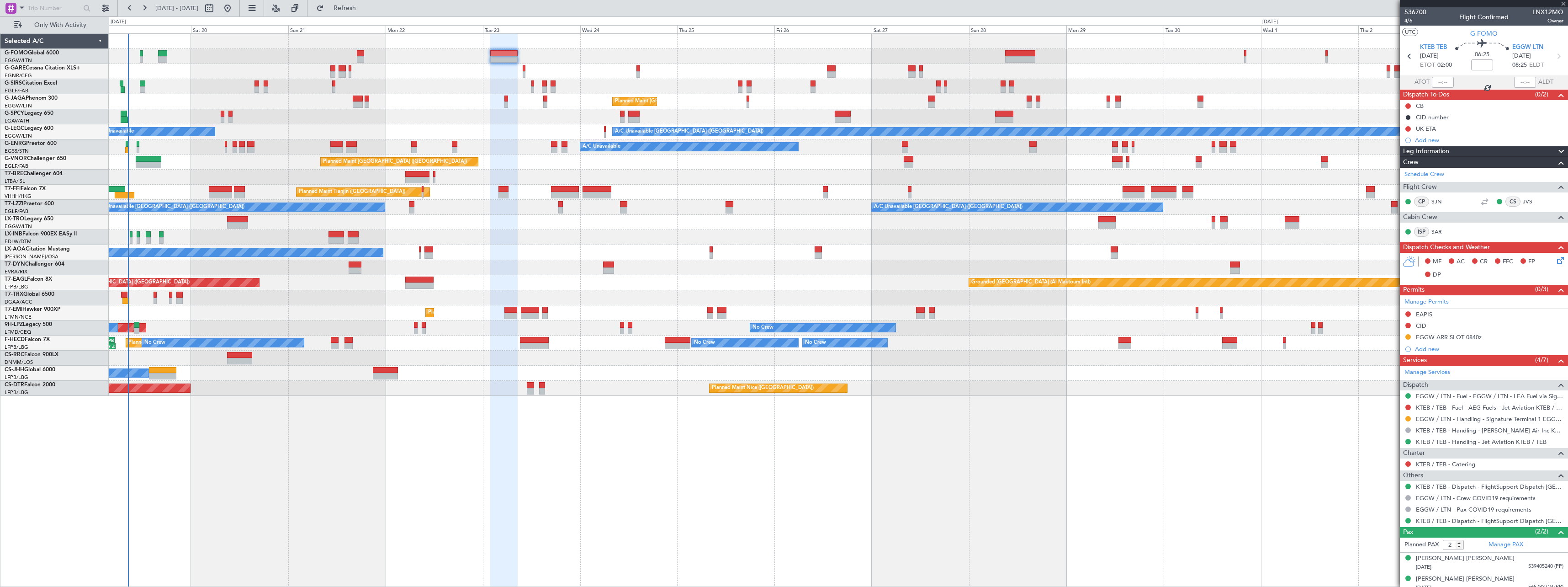
type input "-00:25"
type input "4"
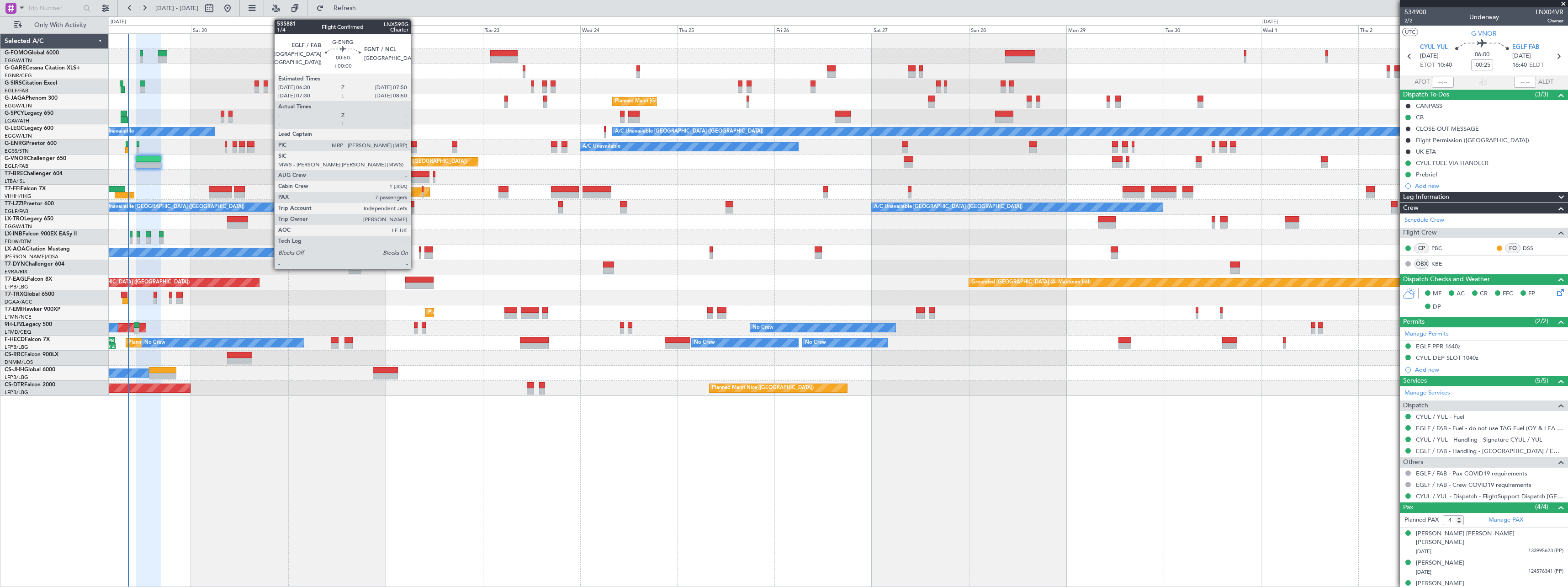
click at [415, 146] on div at bounding box center [414, 144] width 5 height 7
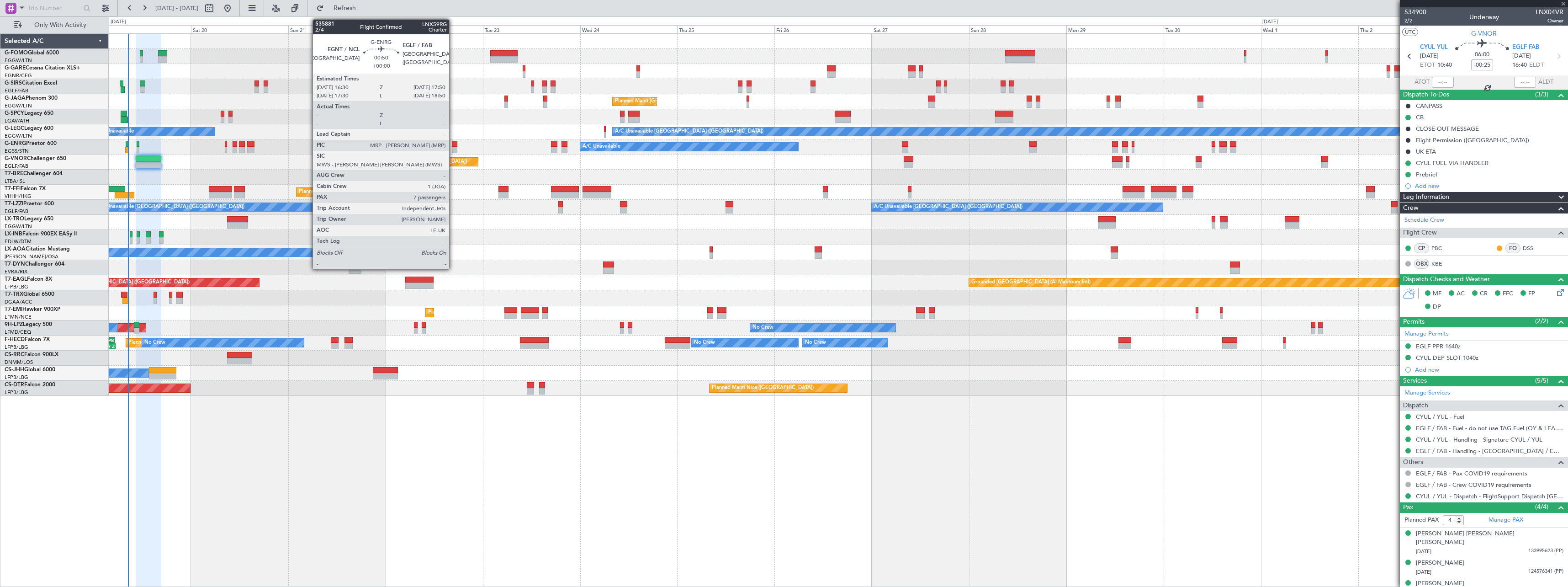
type input "7"
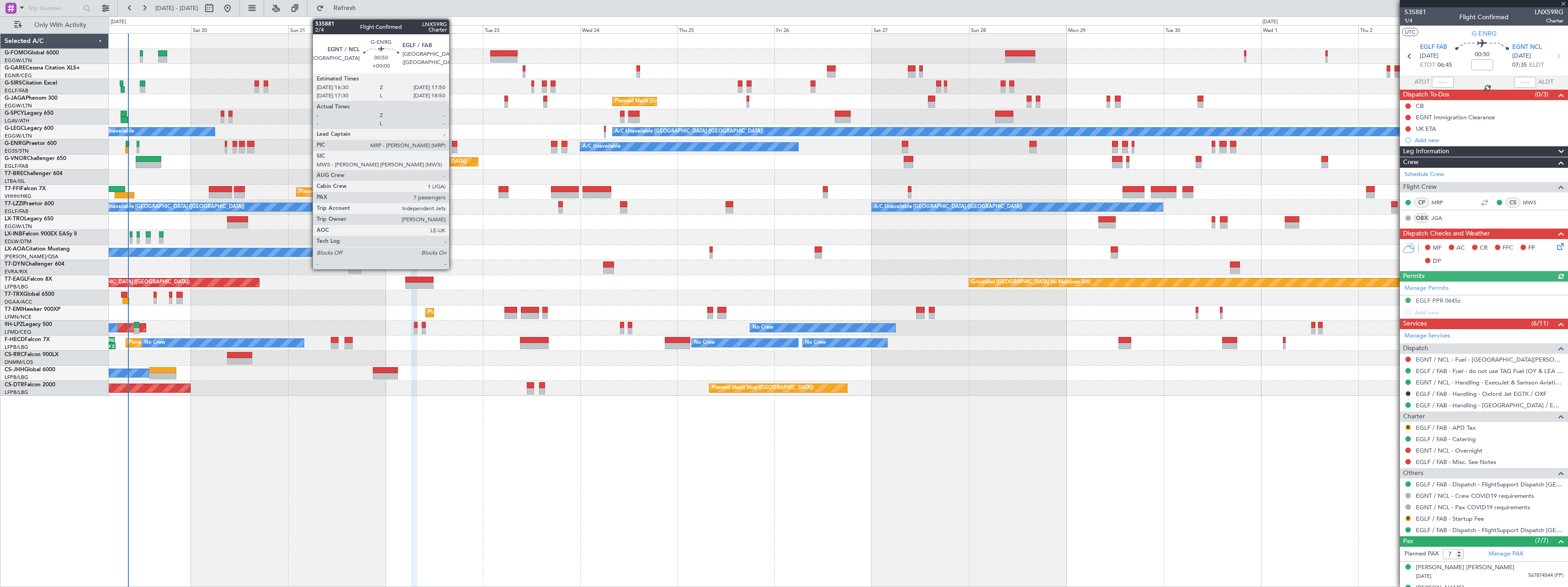
click at [453, 146] on div at bounding box center [454, 144] width 5 height 7
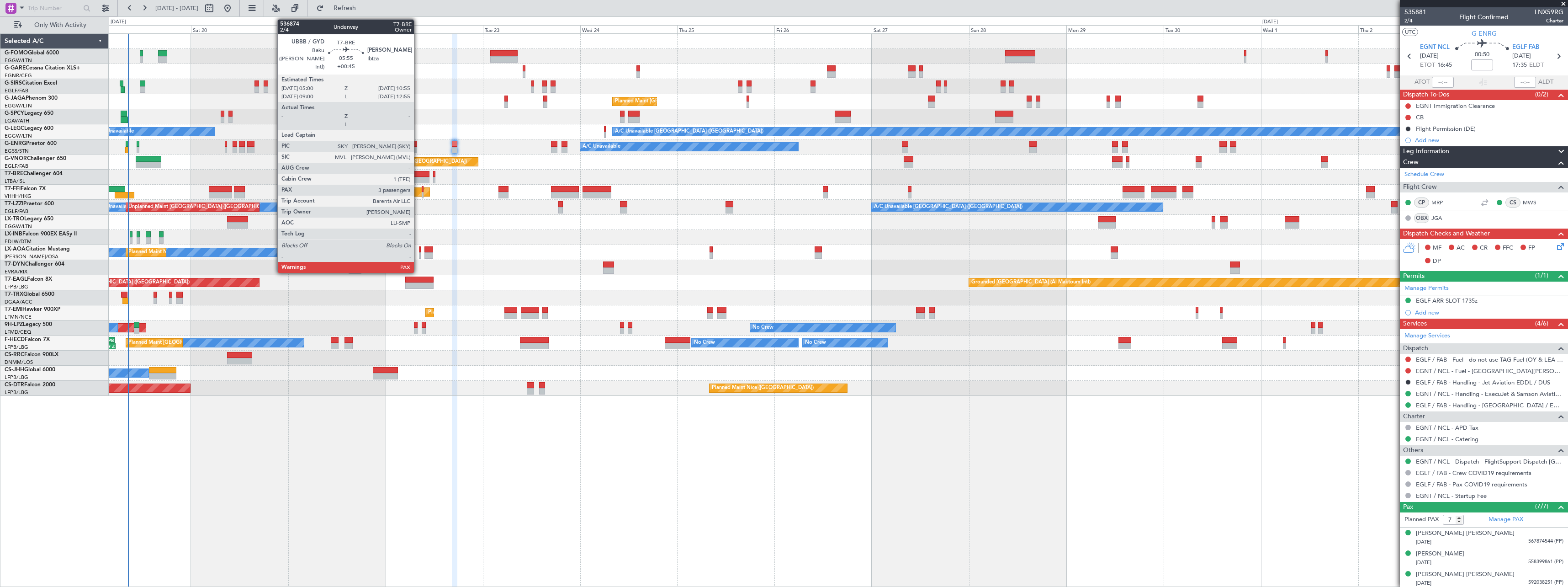
click at [418, 177] on div at bounding box center [418, 174] width 24 height 7
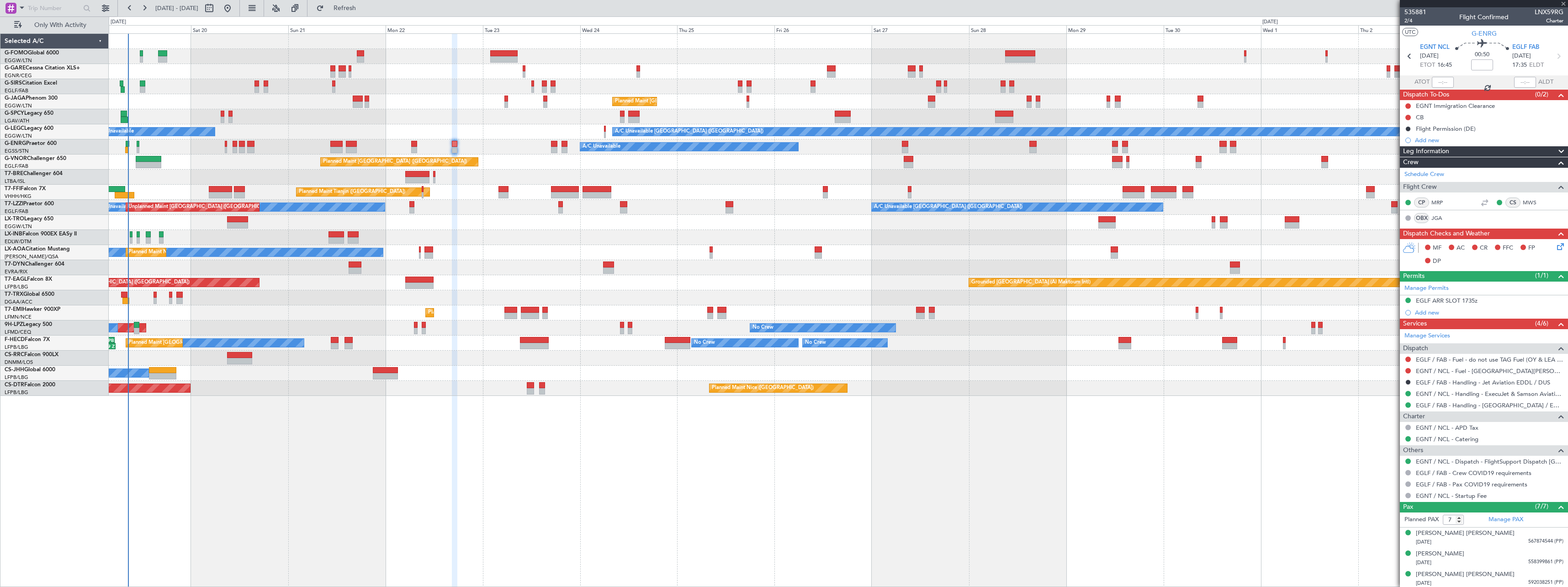
type input "+00:45"
type input "3"
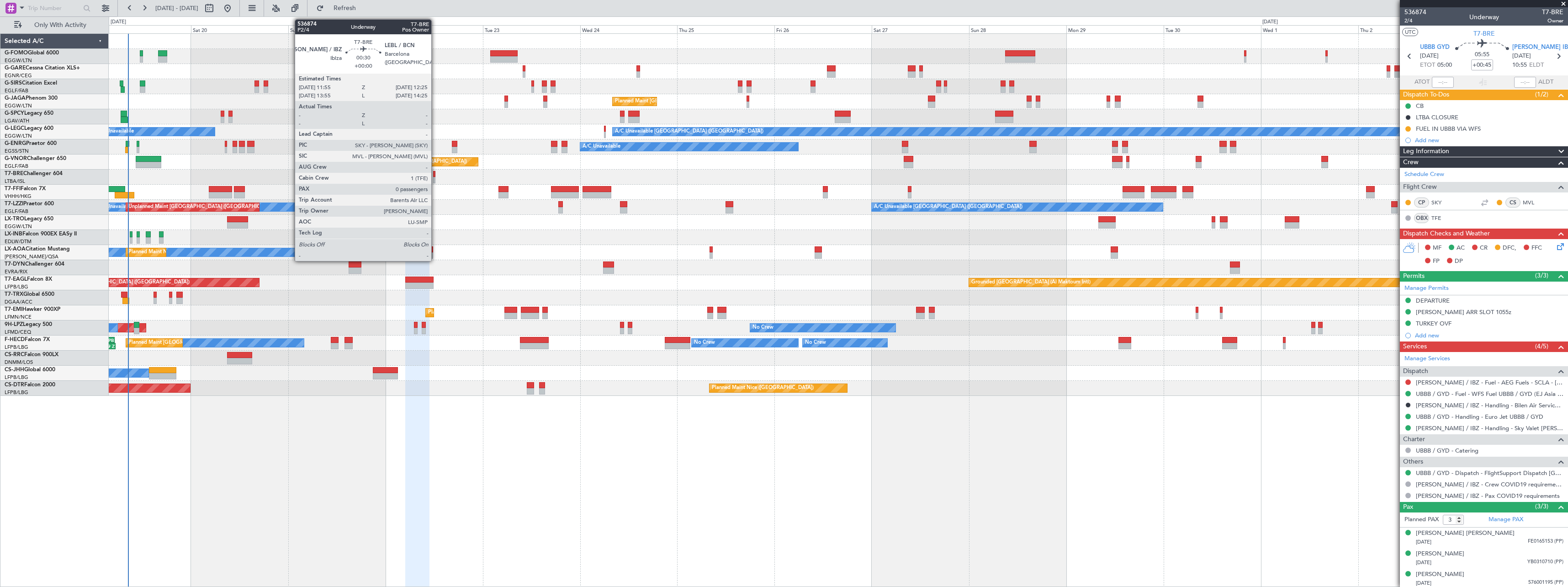
click at [435, 178] on div at bounding box center [435, 180] width 2 height 7
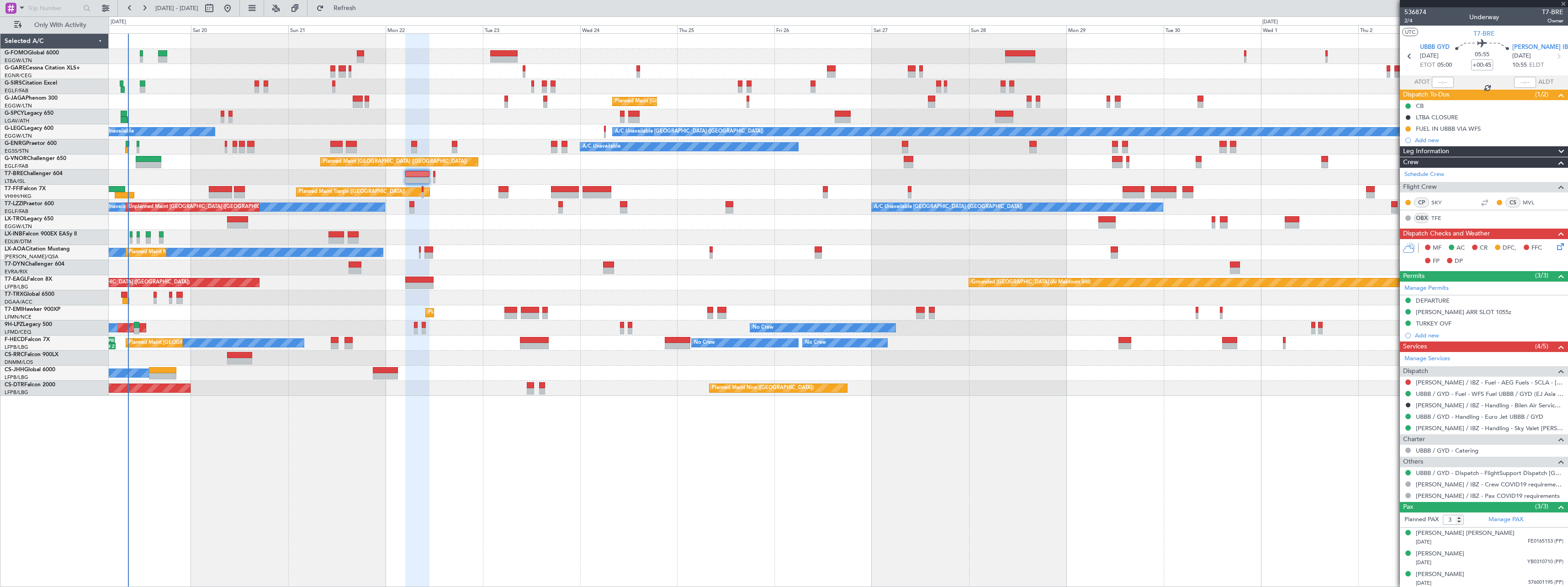
type input "0"
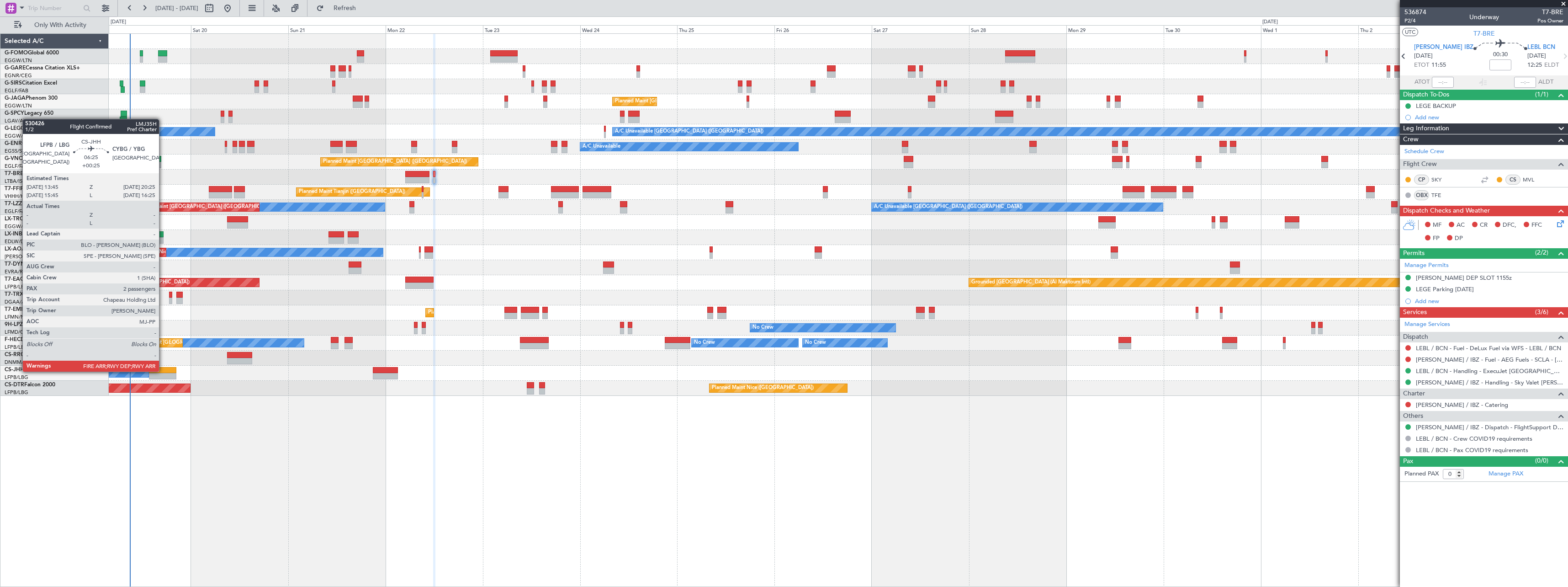
click at [163, 371] on div at bounding box center [163, 370] width 27 height 7
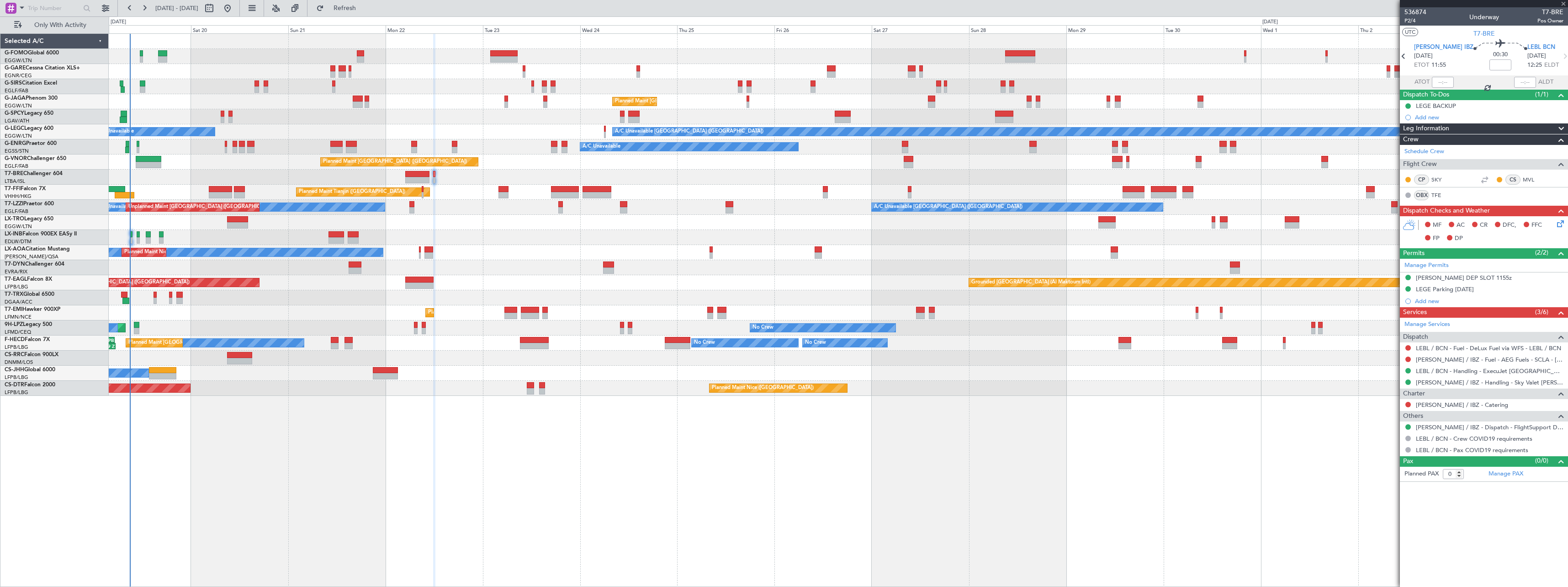
type input "+00:25"
type input "2"
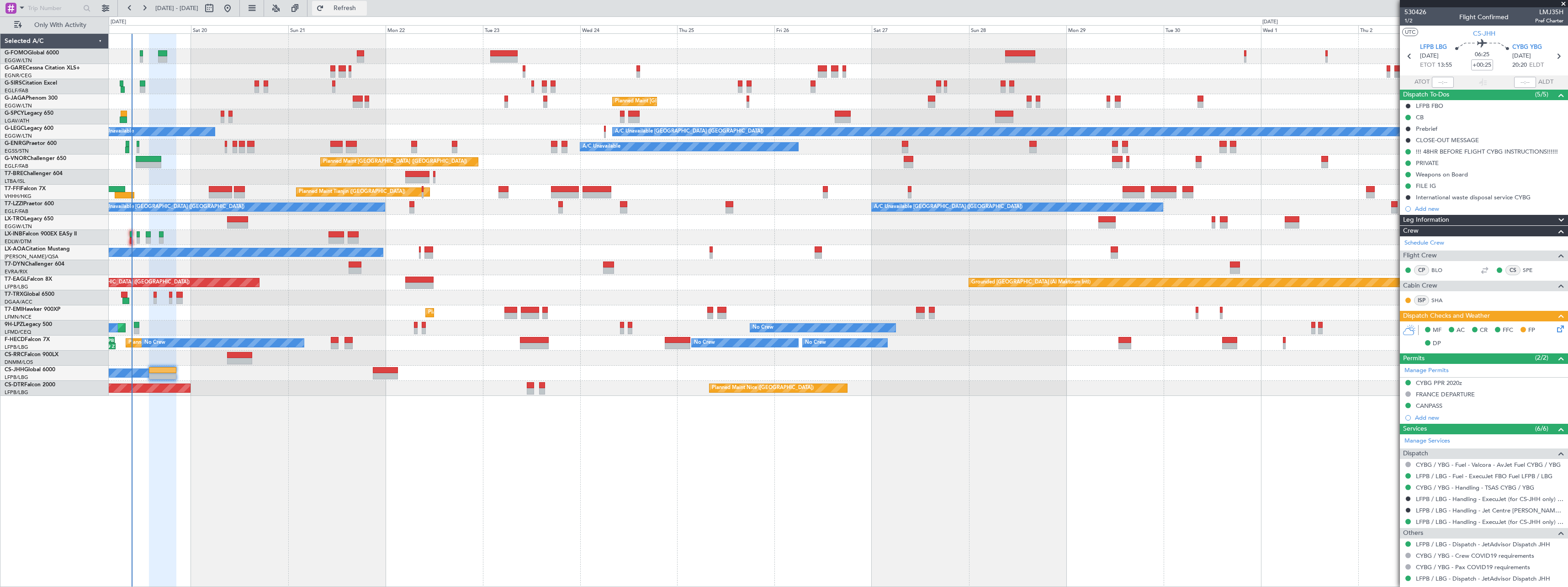
click at [364, 5] on span "Refresh" at bounding box center [345, 8] width 38 height 7
click at [367, 3] on button "Refresh" at bounding box center [340, 9] width 55 height 15
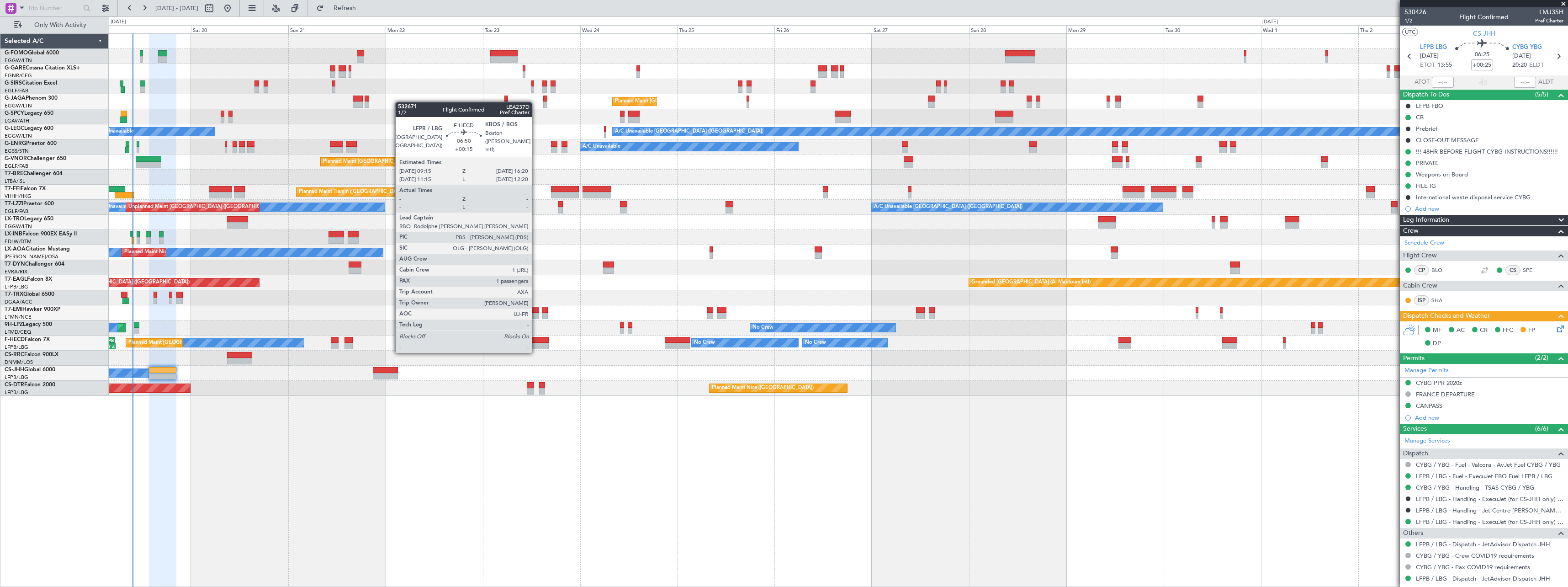
click at [536, 343] on div at bounding box center [534, 346] width 29 height 7
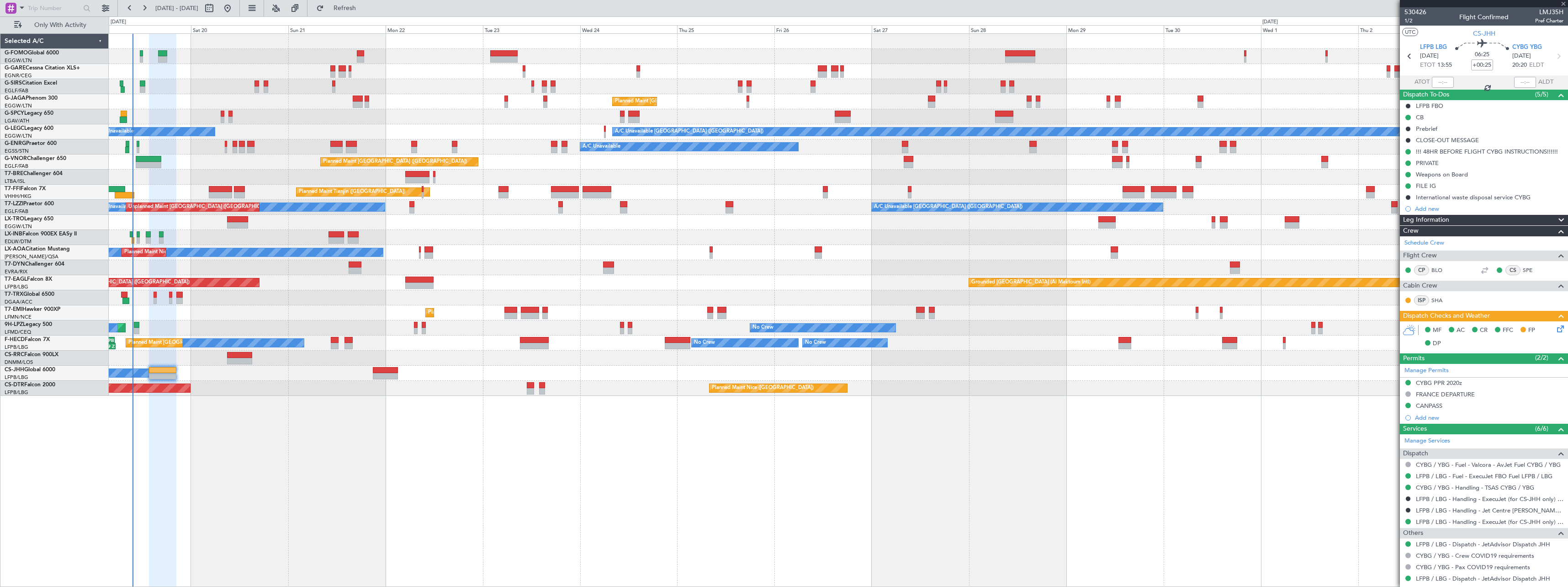
type input "+00:15"
type input "1"
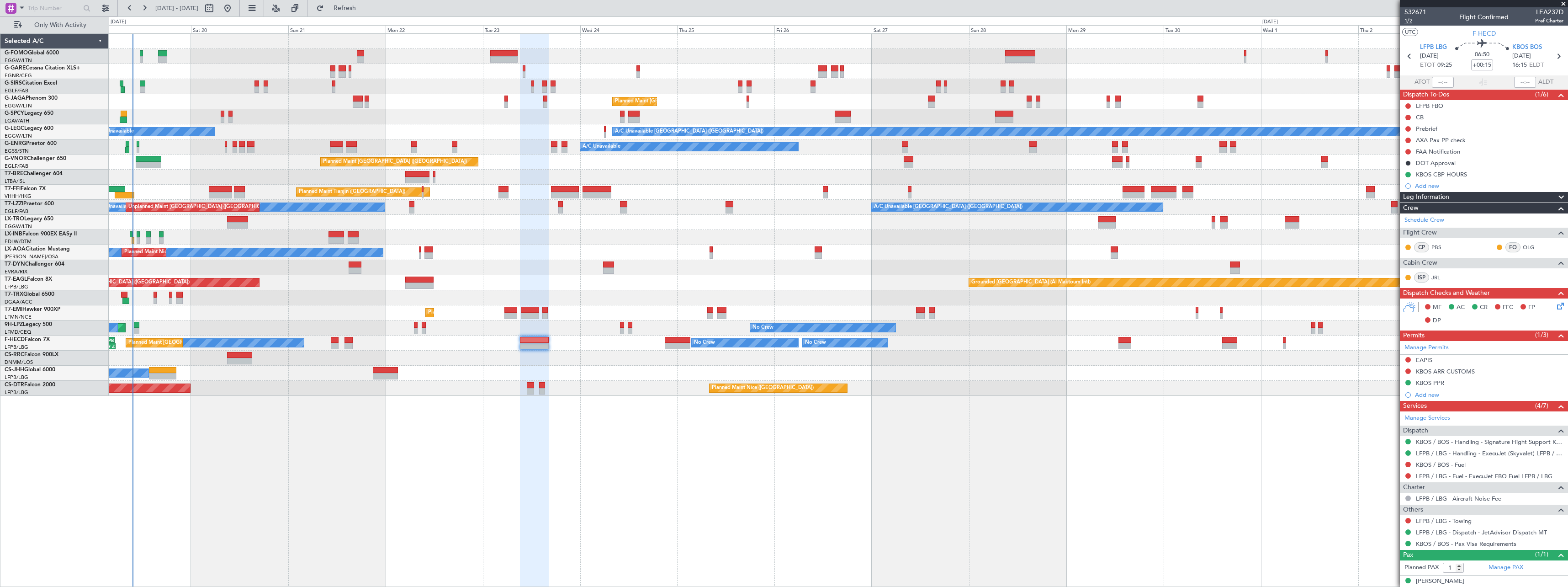
click at [1410, 21] on span "1/2" at bounding box center [1415, 21] width 22 height 8
click at [1410, 22] on span "1/2" at bounding box center [1415, 21] width 22 height 8
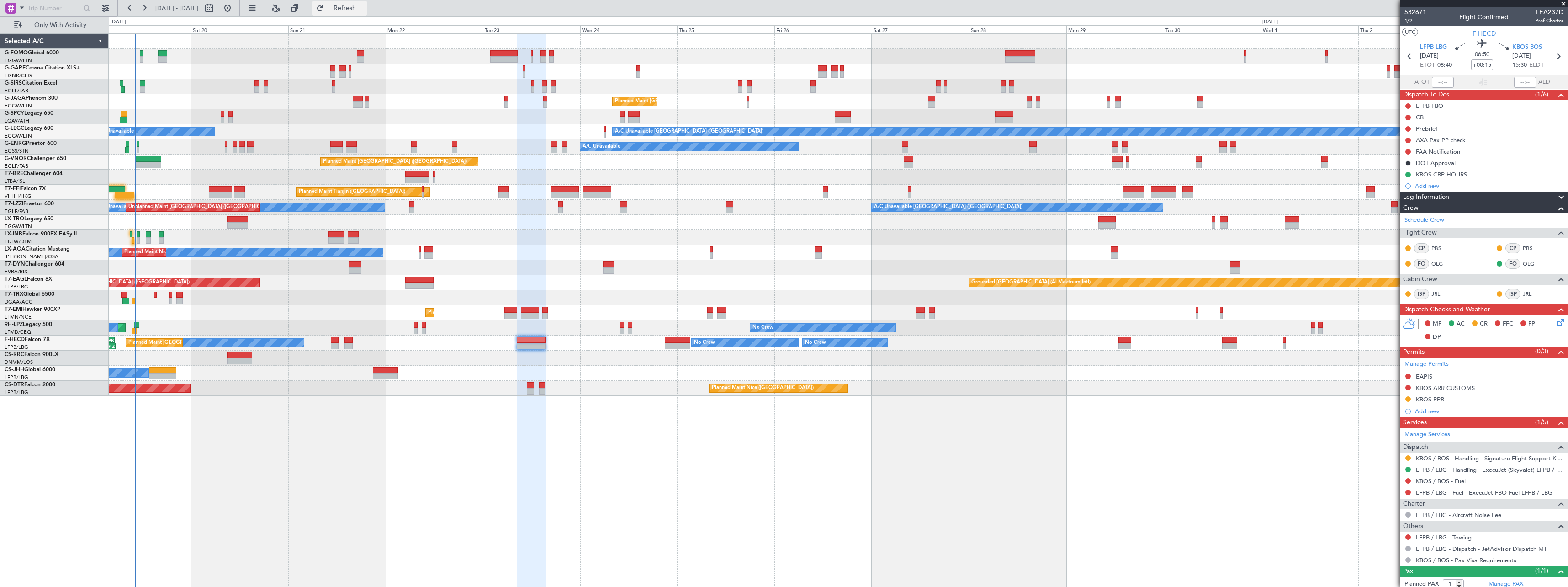
click at [360, 6] on span "Refresh" at bounding box center [345, 8] width 38 height 7
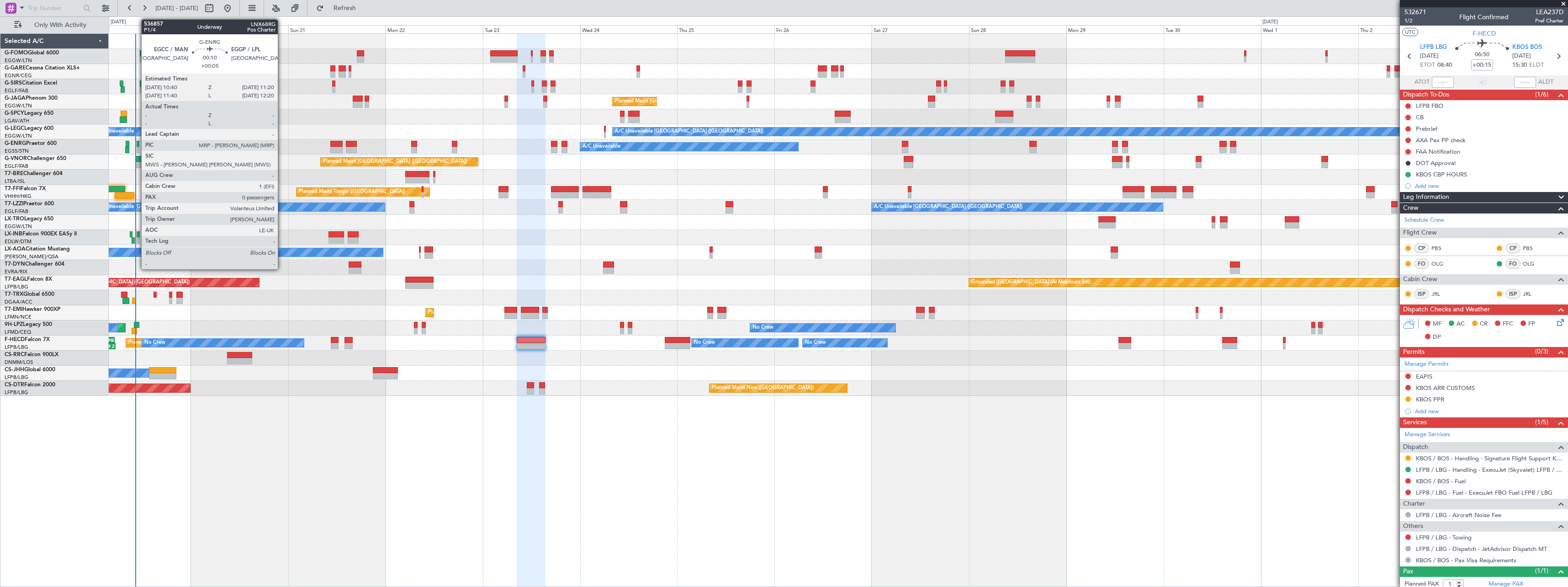
click at [136, 144] on div at bounding box center [138, 144] width 3 height 7
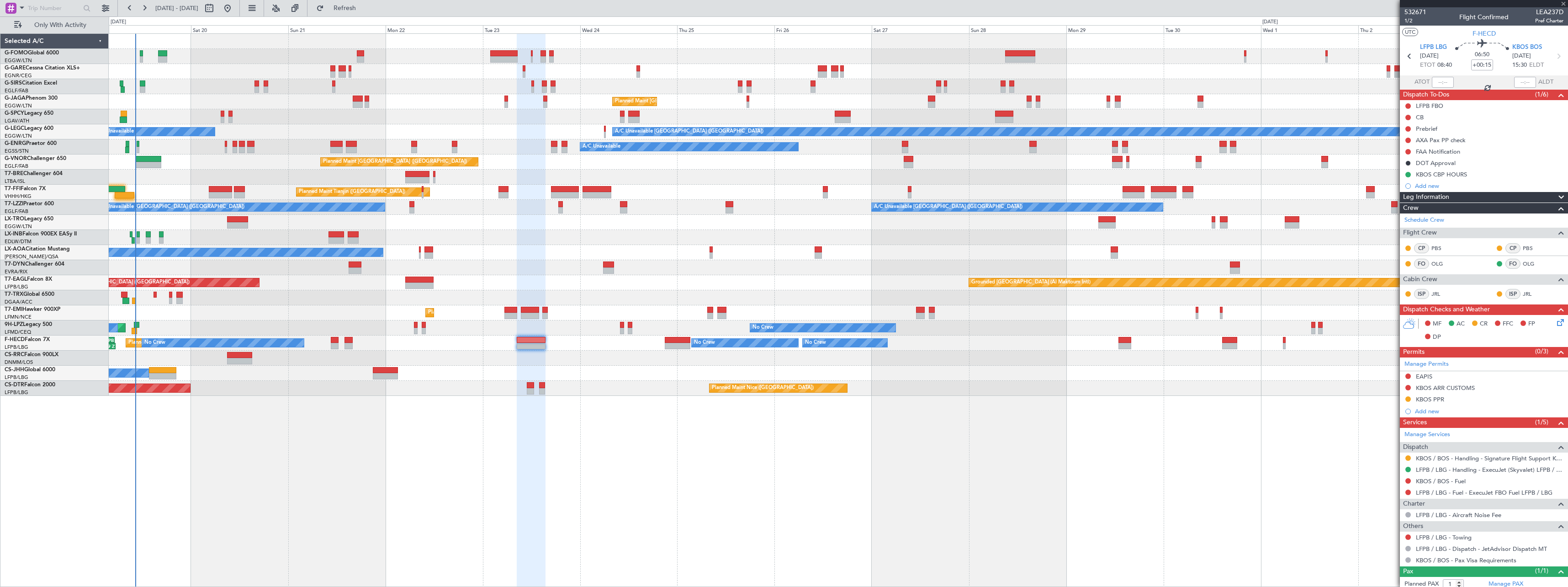
type input "+00:05"
type input "0"
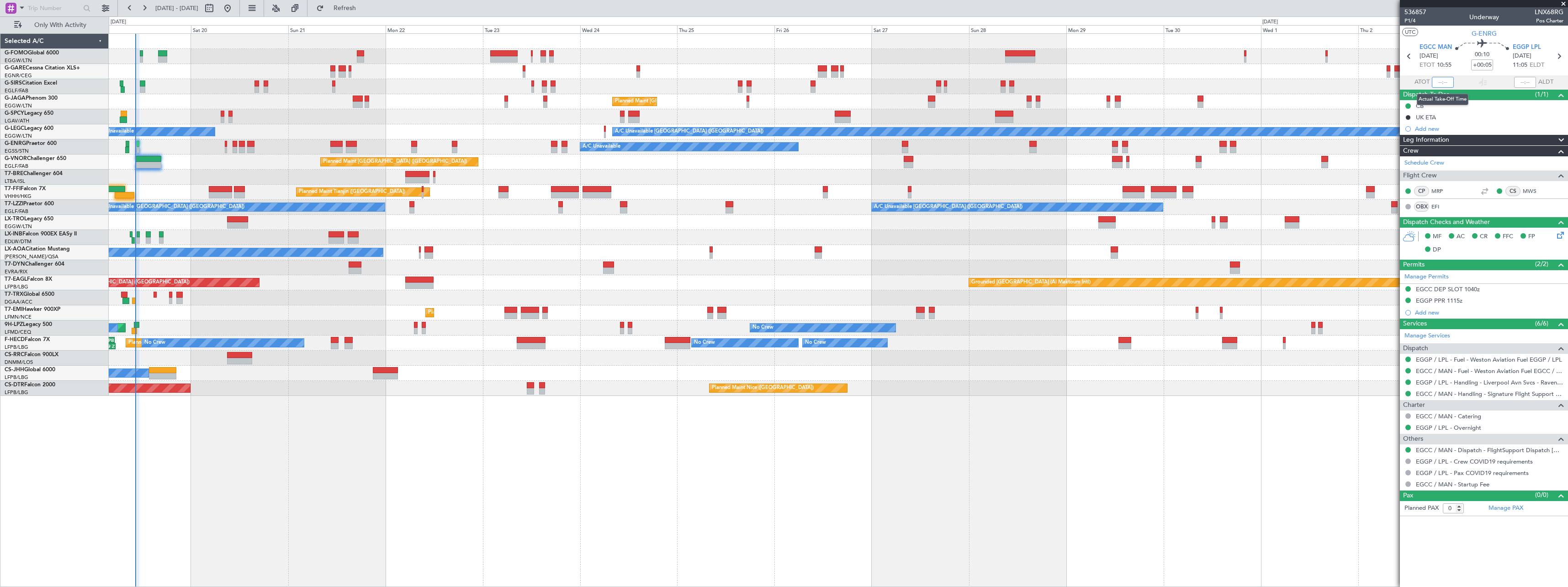
click at [1444, 83] on input "text" at bounding box center [1443, 82] width 22 height 11
type input "10:15"
drag, startPoint x: 369, startPoint y: 7, endPoint x: 379, endPoint y: 28, distance: 23.3
click at [364, 7] on span "Refresh" at bounding box center [345, 8] width 38 height 7
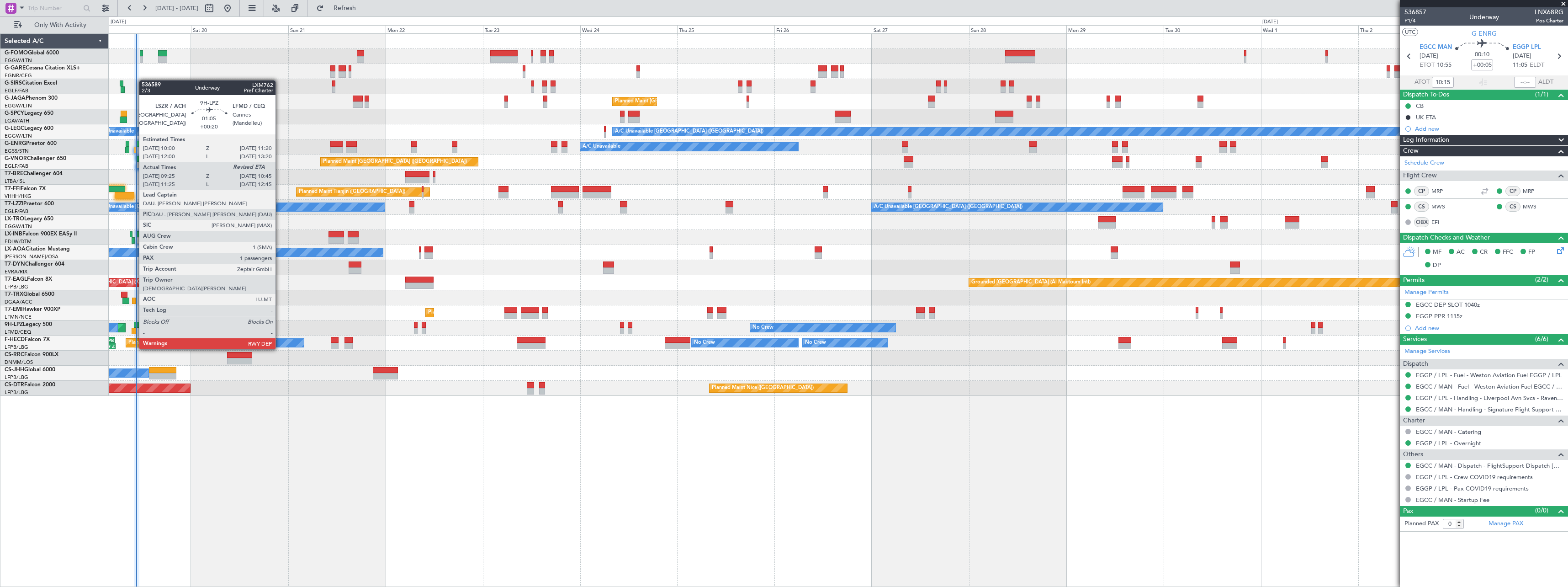
click at [135, 332] on div at bounding box center [134, 331] width 5 height 7
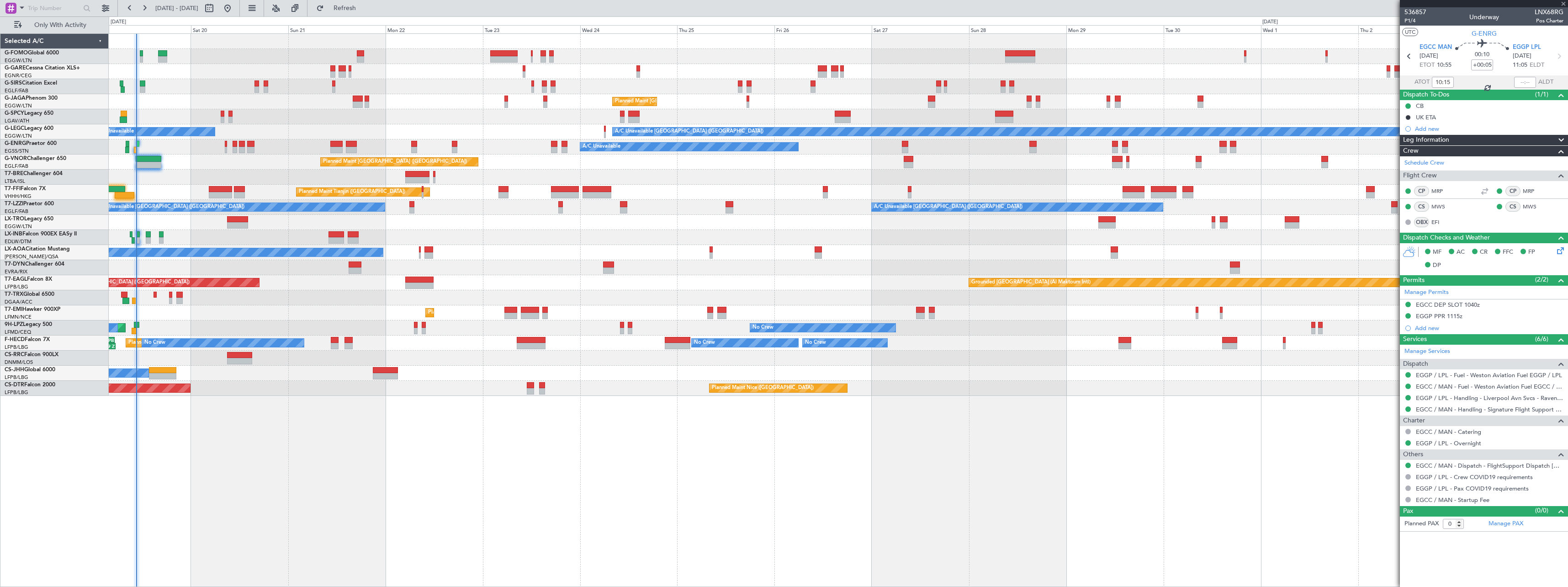
type input "+00:20"
type input "09:35"
type input "1"
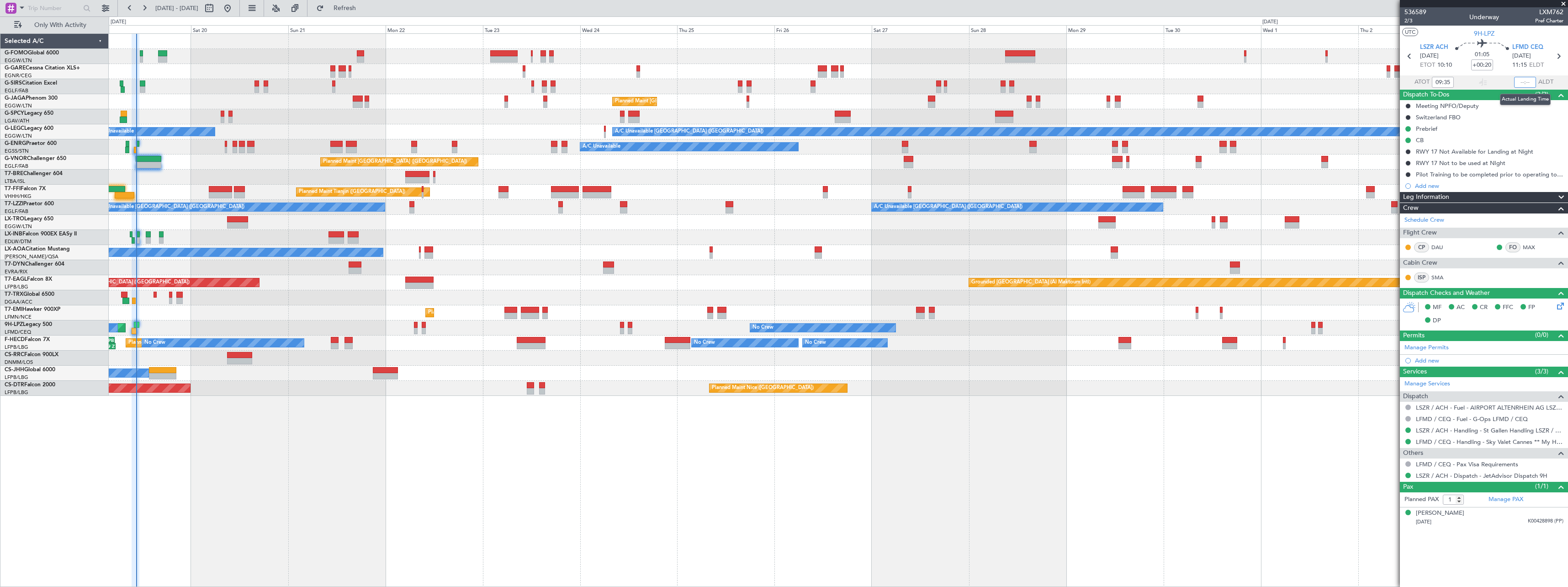
click at [1519, 83] on input "text" at bounding box center [1525, 82] width 22 height 11
type input "10:23"
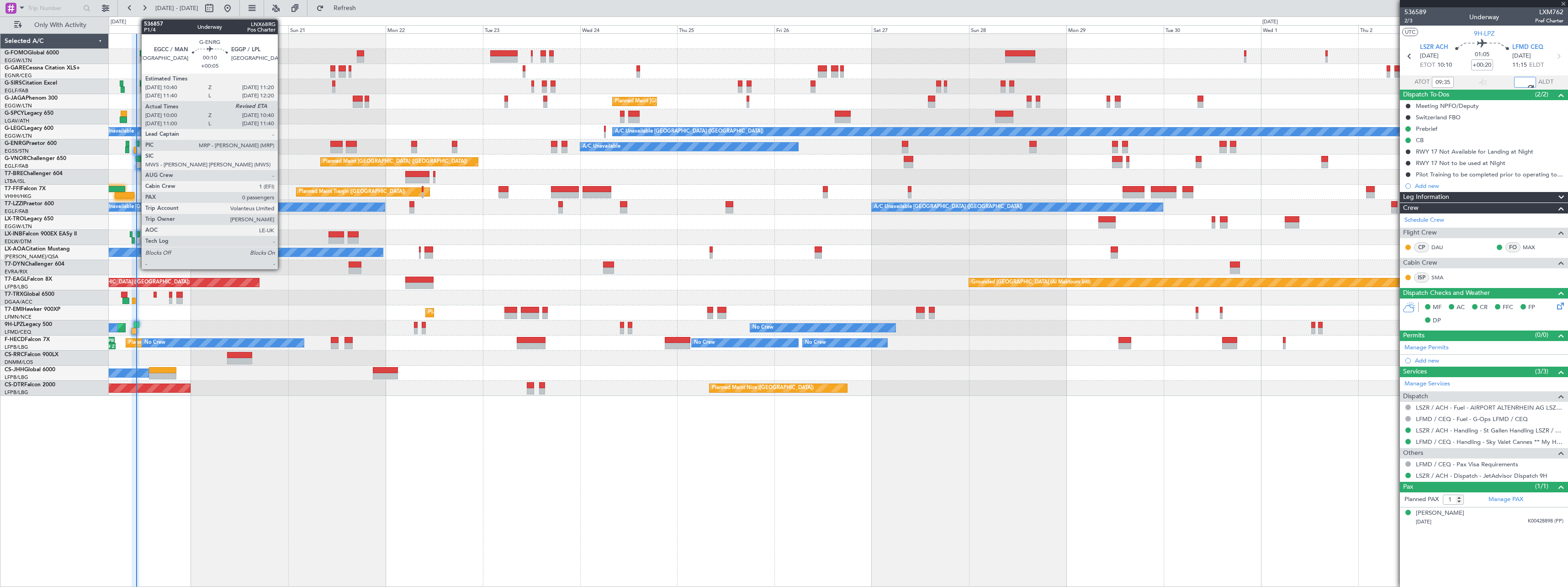
click at [136, 143] on div at bounding box center [138, 144] width 3 height 7
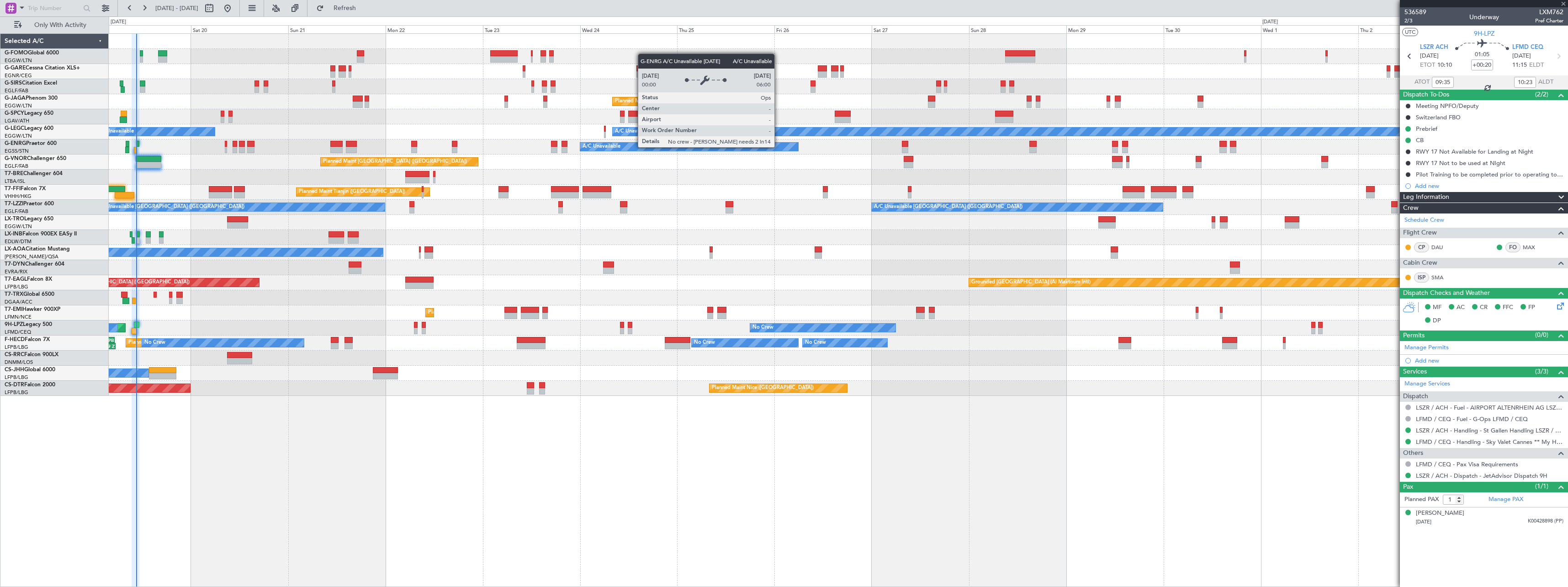
type input "+00:05"
type input "10:15"
type input "0"
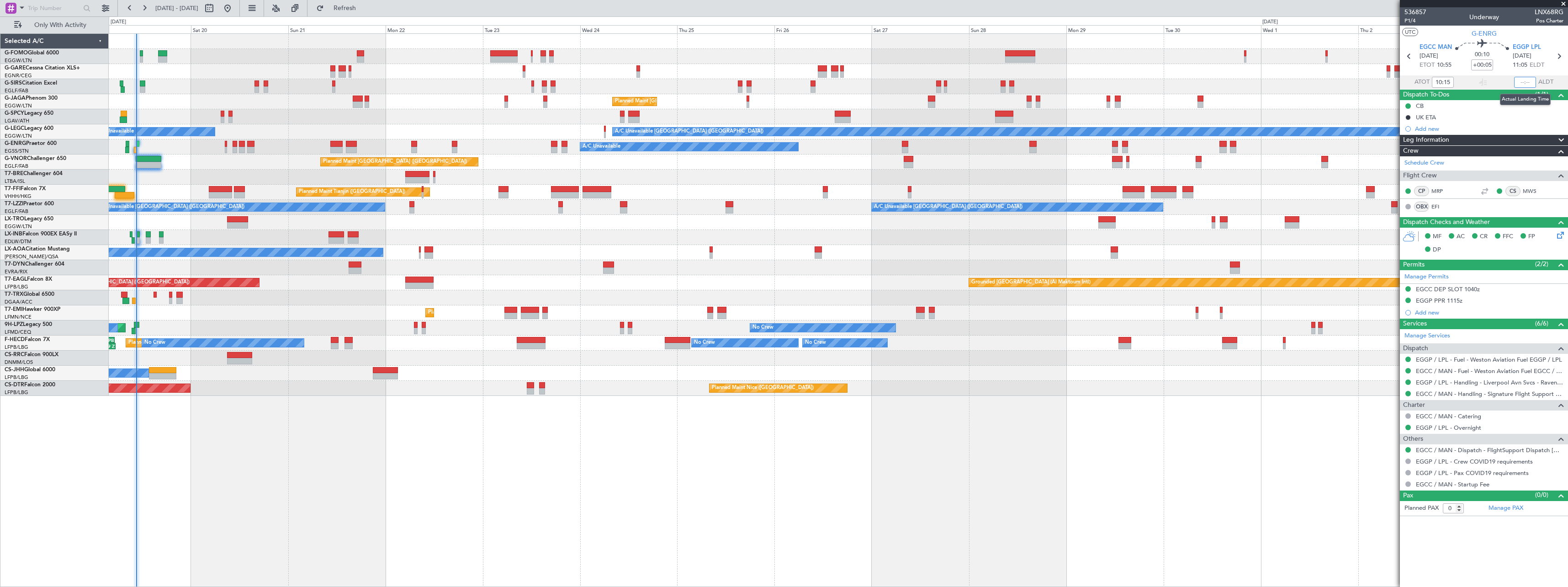
click at [1525, 82] on input "text" at bounding box center [1525, 82] width 22 height 11
type input "10:27"
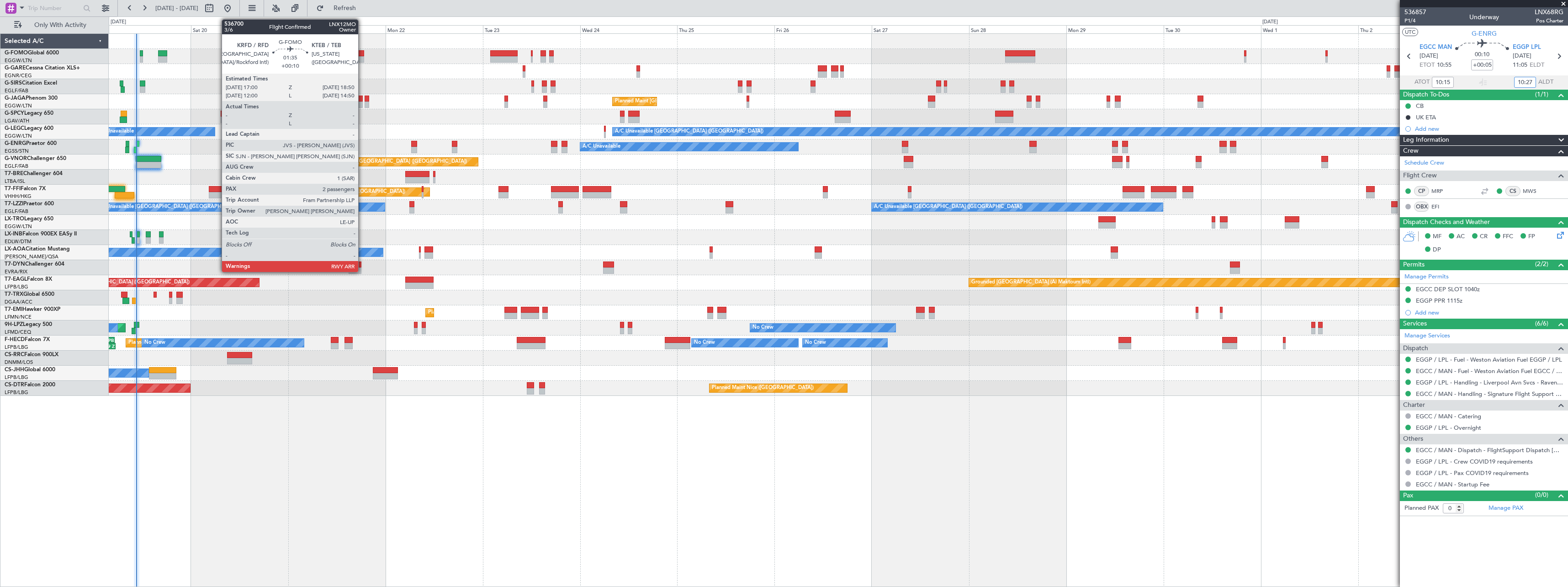
click at [362, 57] on div at bounding box center [360, 59] width 8 height 7
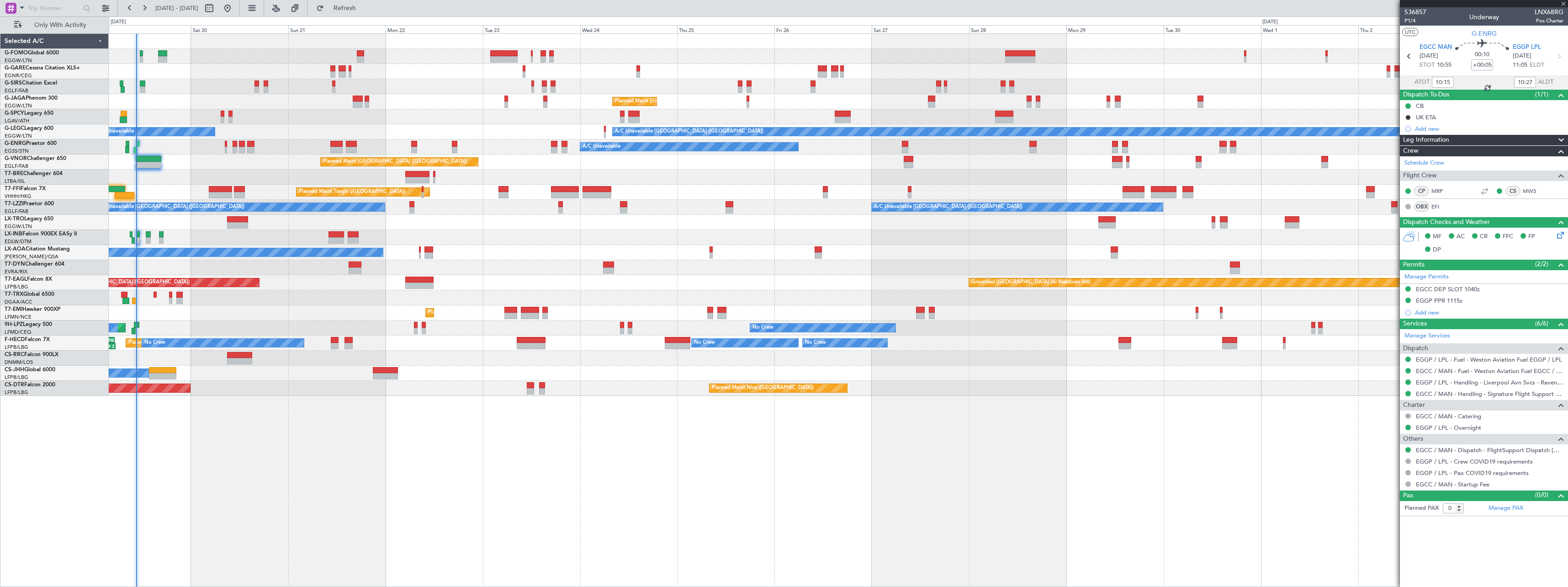
type input "+00:10"
type input "2"
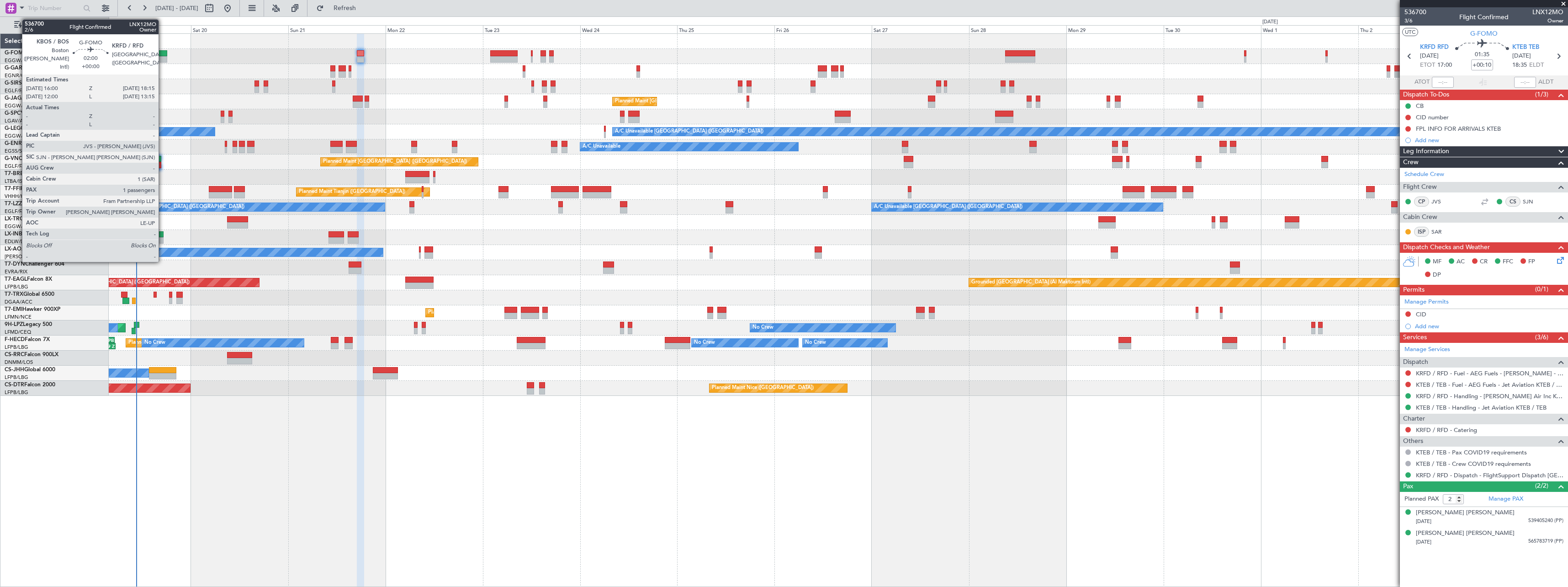
click at [163, 56] on div at bounding box center [163, 59] width 9 height 7
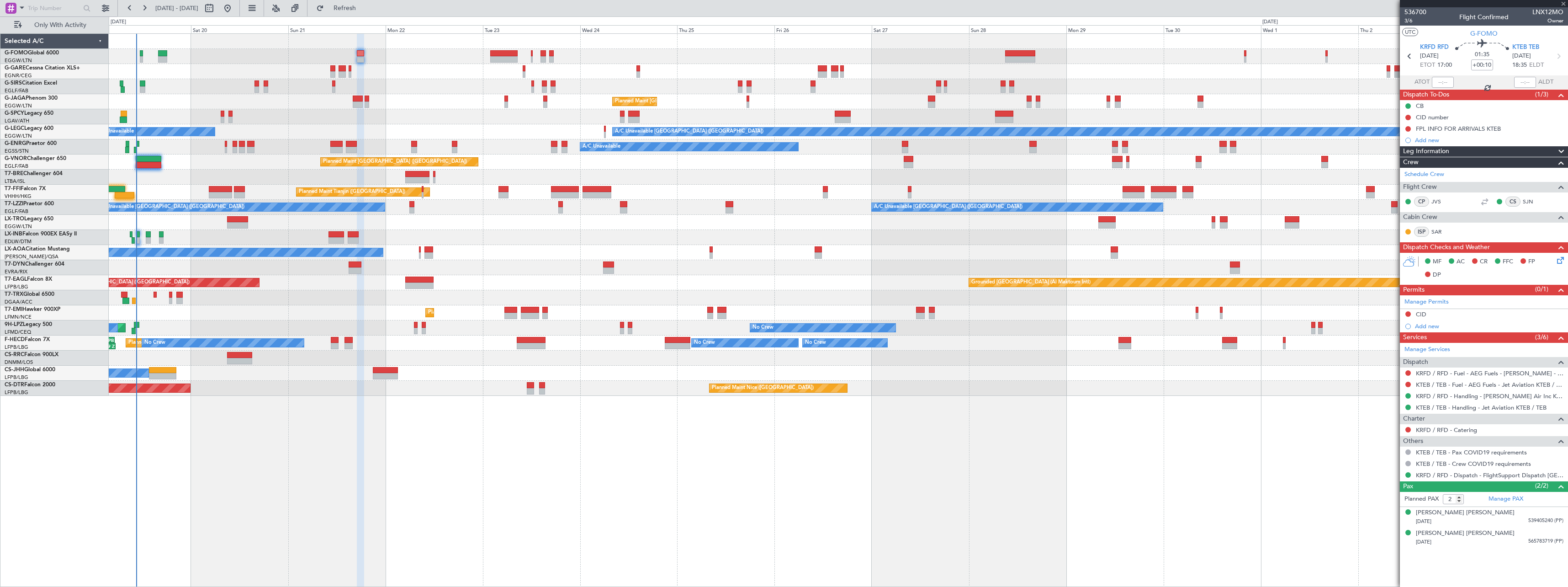
type input "1"
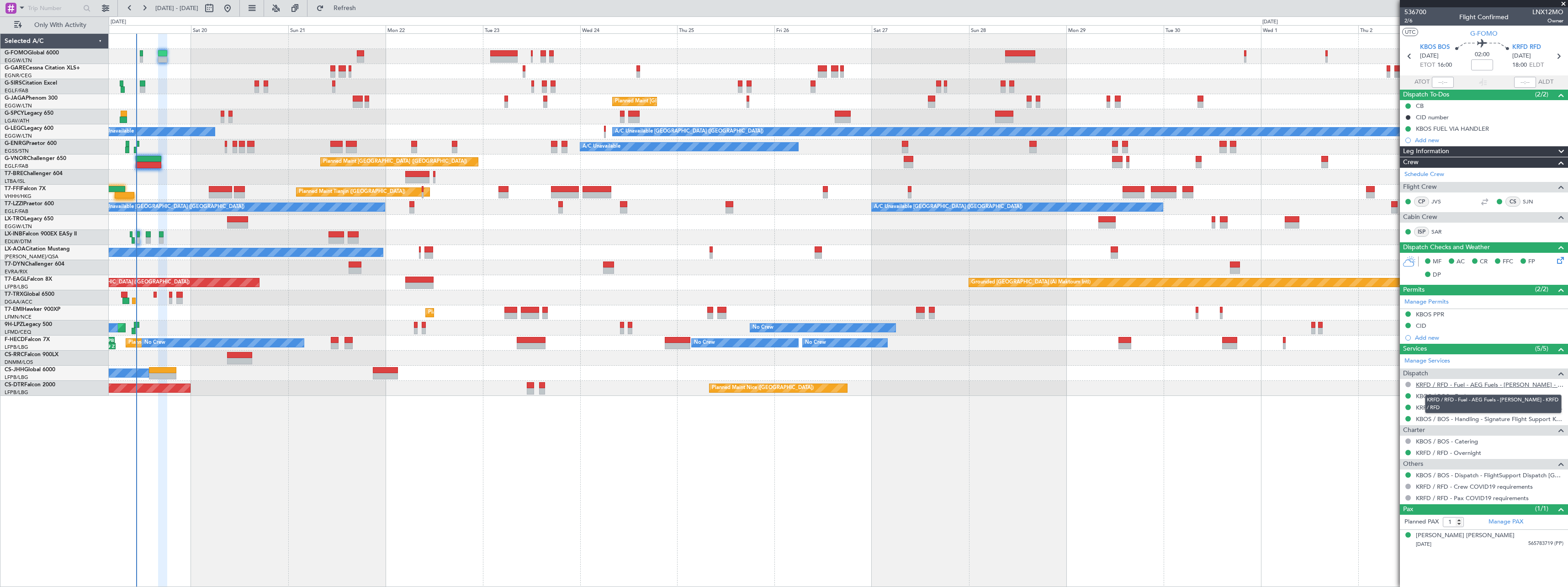
click at [1494, 384] on link "KRFD / RFD - Fuel - AEG Fuels - Emery - KRFD / RFD" at bounding box center [1489, 384] width 147 height 8
click at [360, 5] on button "Refresh" at bounding box center [340, 9] width 55 height 15
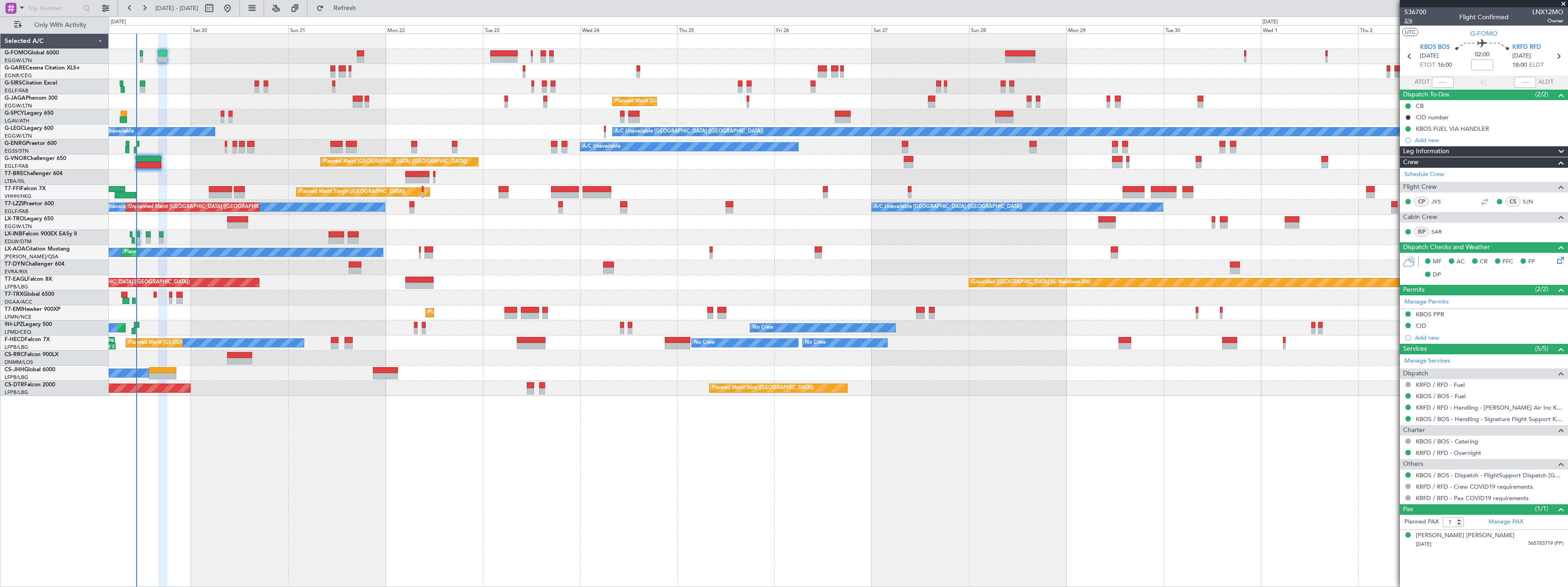
click at [1406, 21] on span "2/6" at bounding box center [1415, 21] width 22 height 8
click at [364, 6] on span "Refresh" at bounding box center [345, 8] width 38 height 7
click at [364, 5] on span "Refresh" at bounding box center [345, 8] width 38 height 7
click at [364, 8] on span "Refresh" at bounding box center [345, 8] width 38 height 7
click at [364, 9] on span "Refresh" at bounding box center [345, 8] width 38 height 7
